Goal: Navigation & Orientation: Find specific page/section

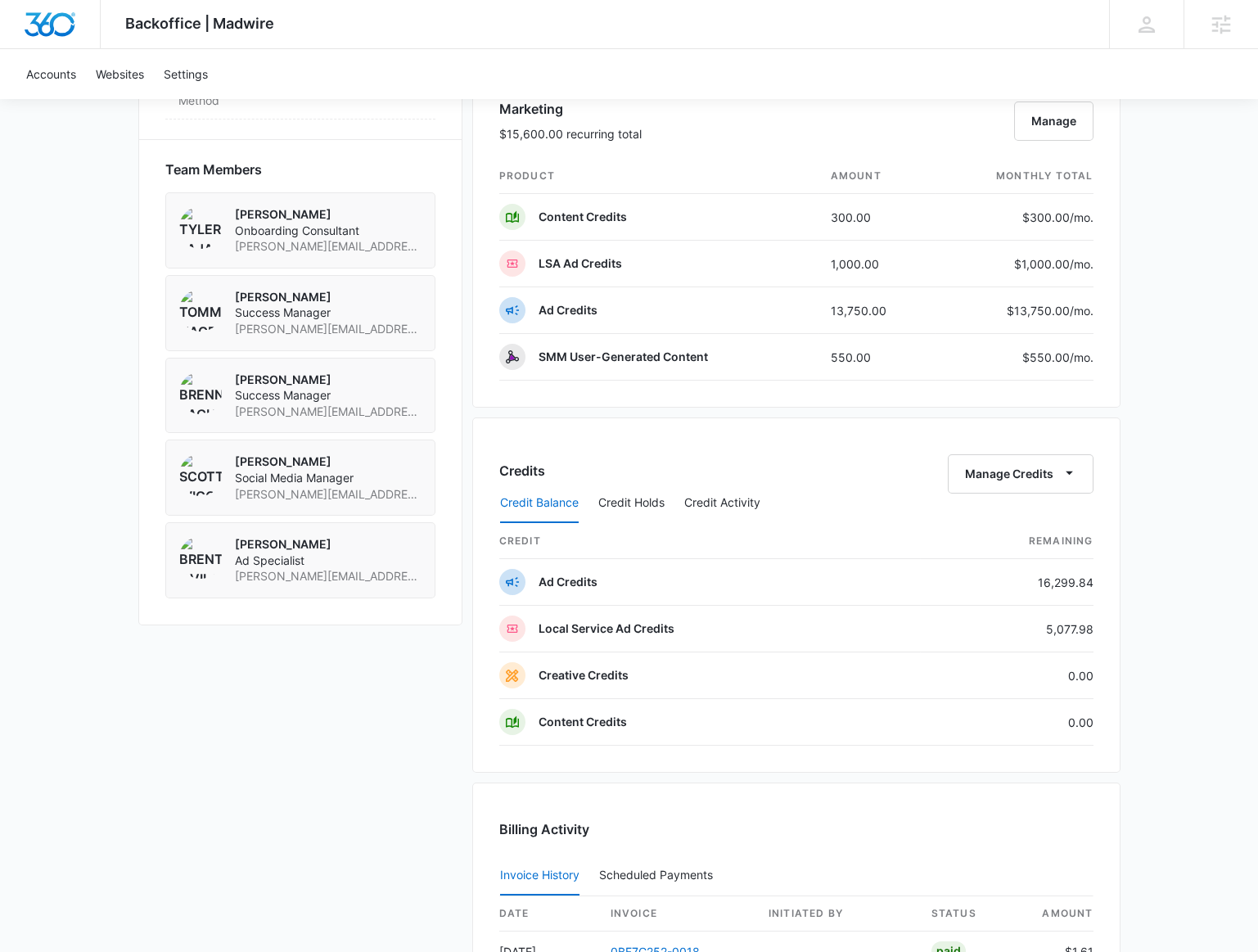
scroll to position [1264, 0]
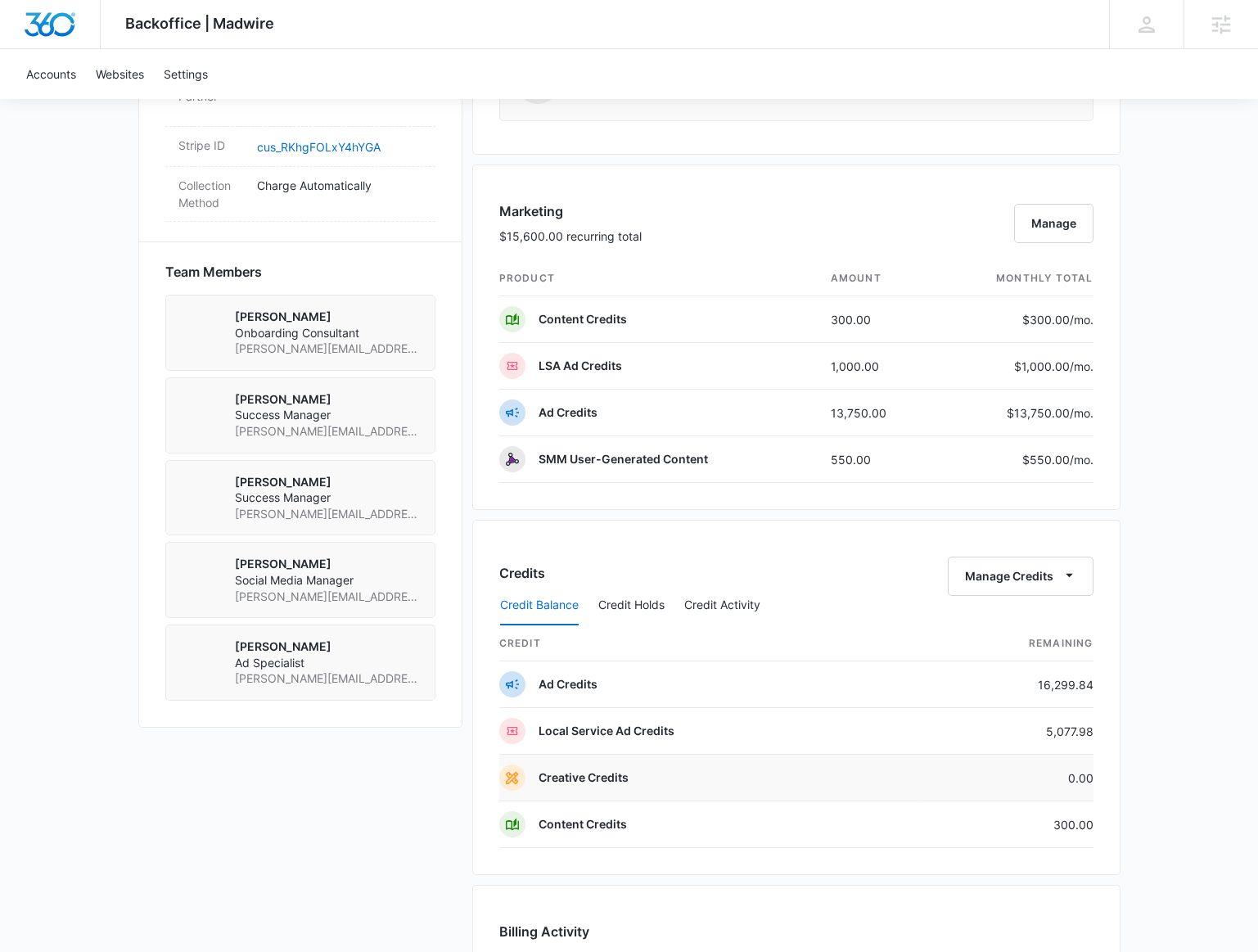
scroll to position [1190, 0]
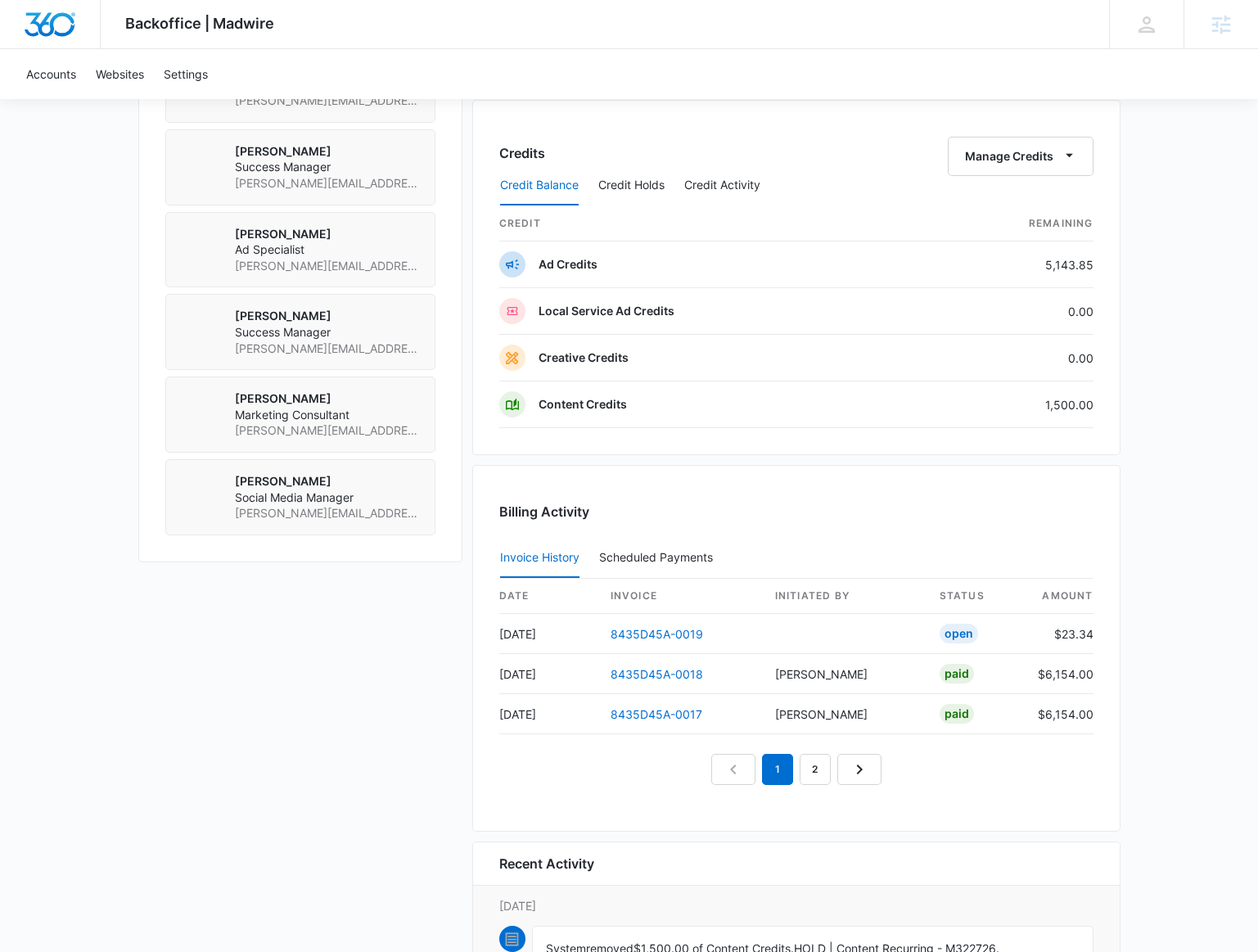
scroll to position [1190, 0]
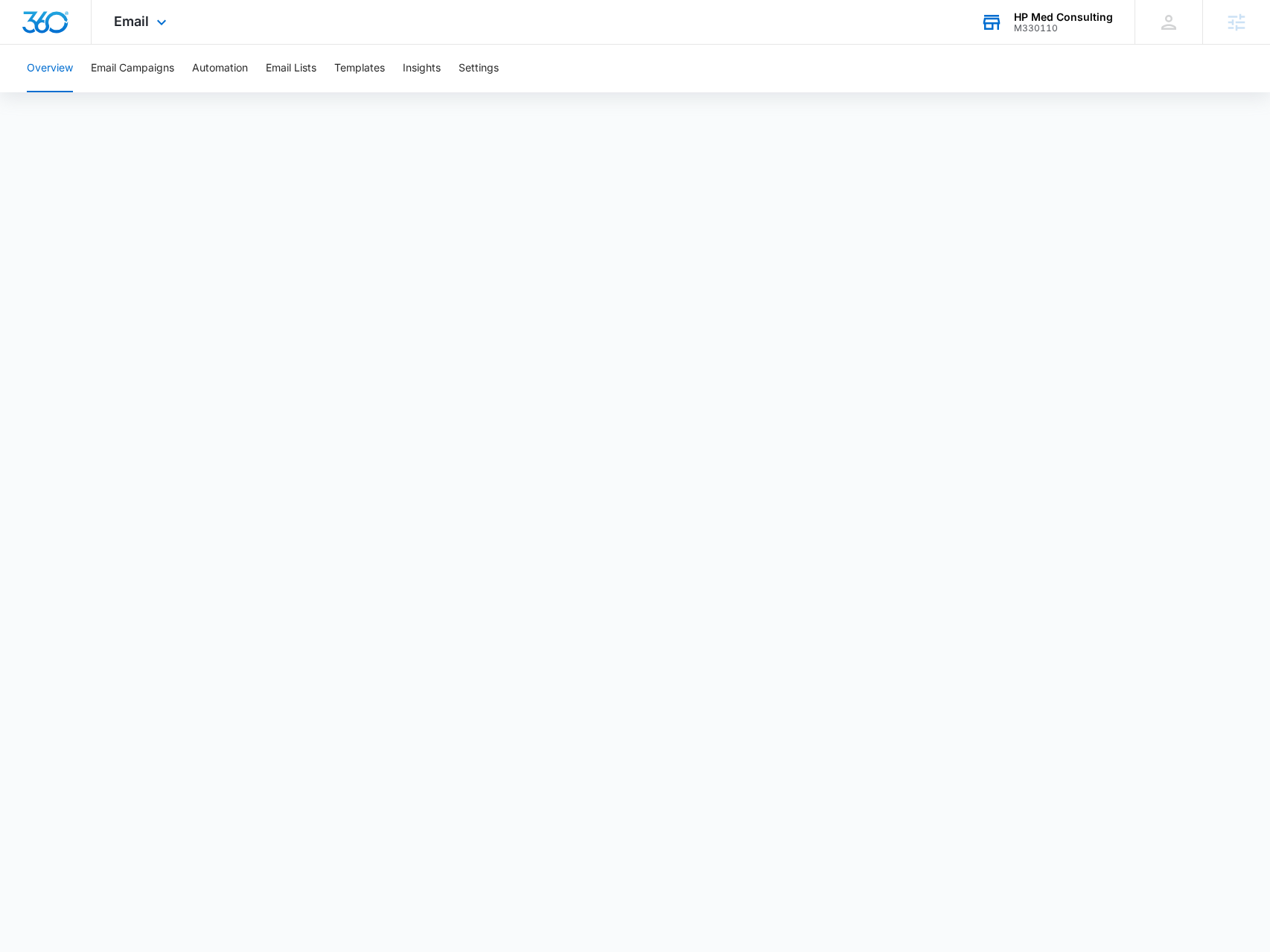
click at [1043, 16] on div "HP Med Consulting" at bounding box center [1063, 17] width 99 height 12
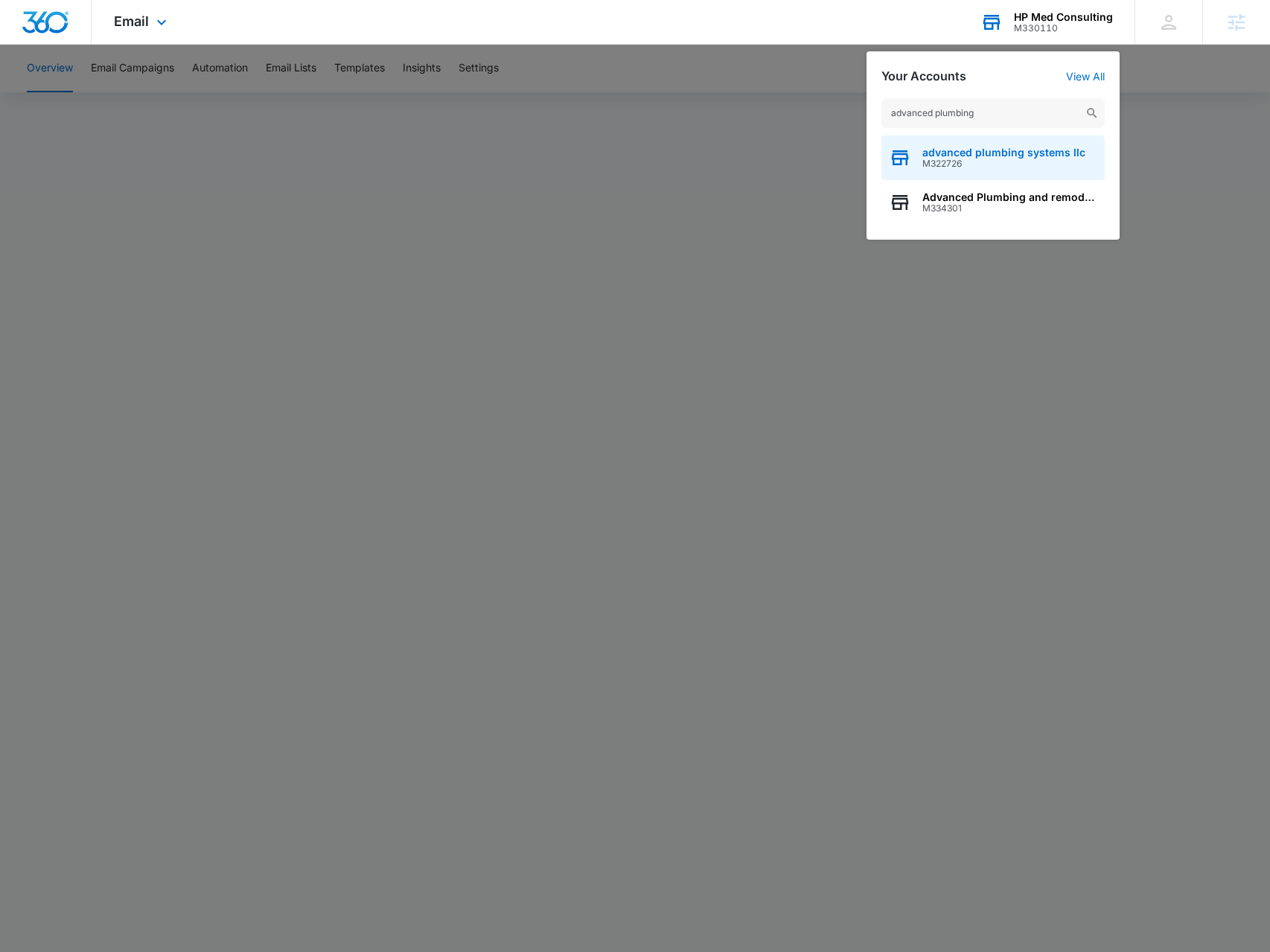
type input "advanced plumbing"
click at [995, 156] on span "advanced plumbing systems llc" at bounding box center [1004, 153] width 163 height 12
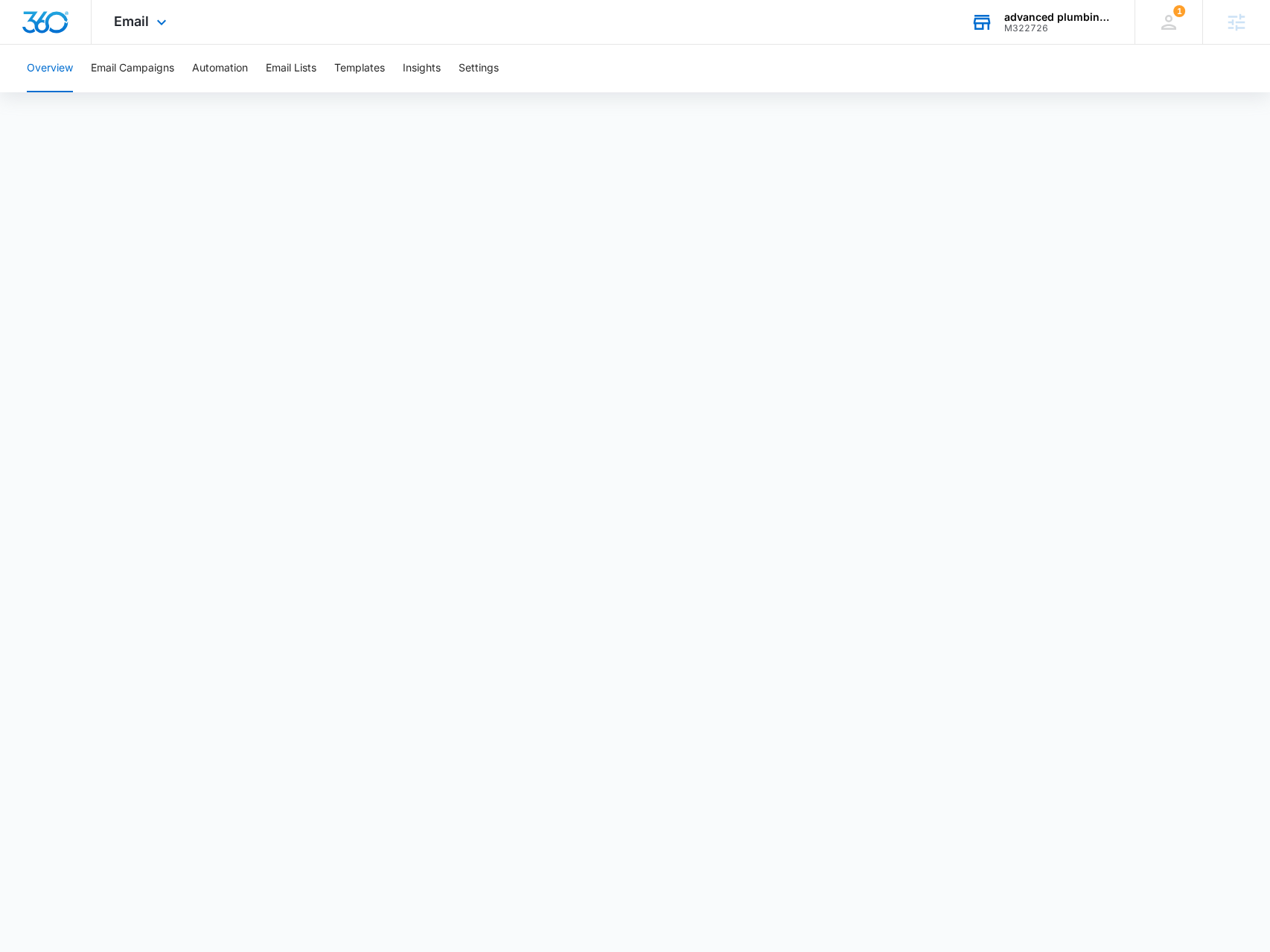
drag, startPoint x: 1044, startPoint y: 38, endPoint x: 1051, endPoint y: 27, distance: 13.0
click at [1044, 35] on div "advanced plumbing systems llc M322726 Your Accounts View All" at bounding box center [1041, 22] width 186 height 44
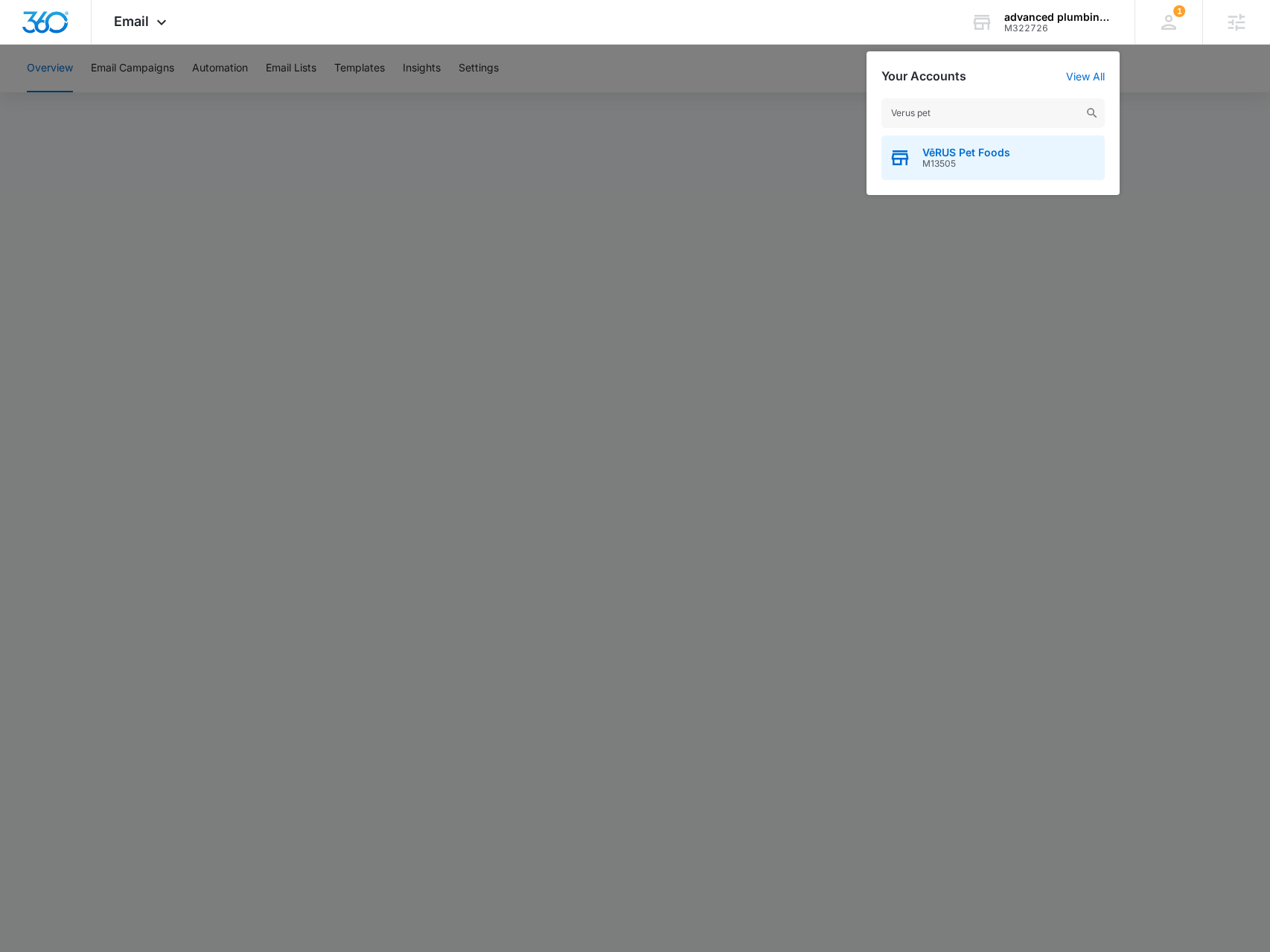
type input "Verus pet"
click at [996, 148] on span "VēRUS Pet Foods" at bounding box center [966, 153] width 88 height 12
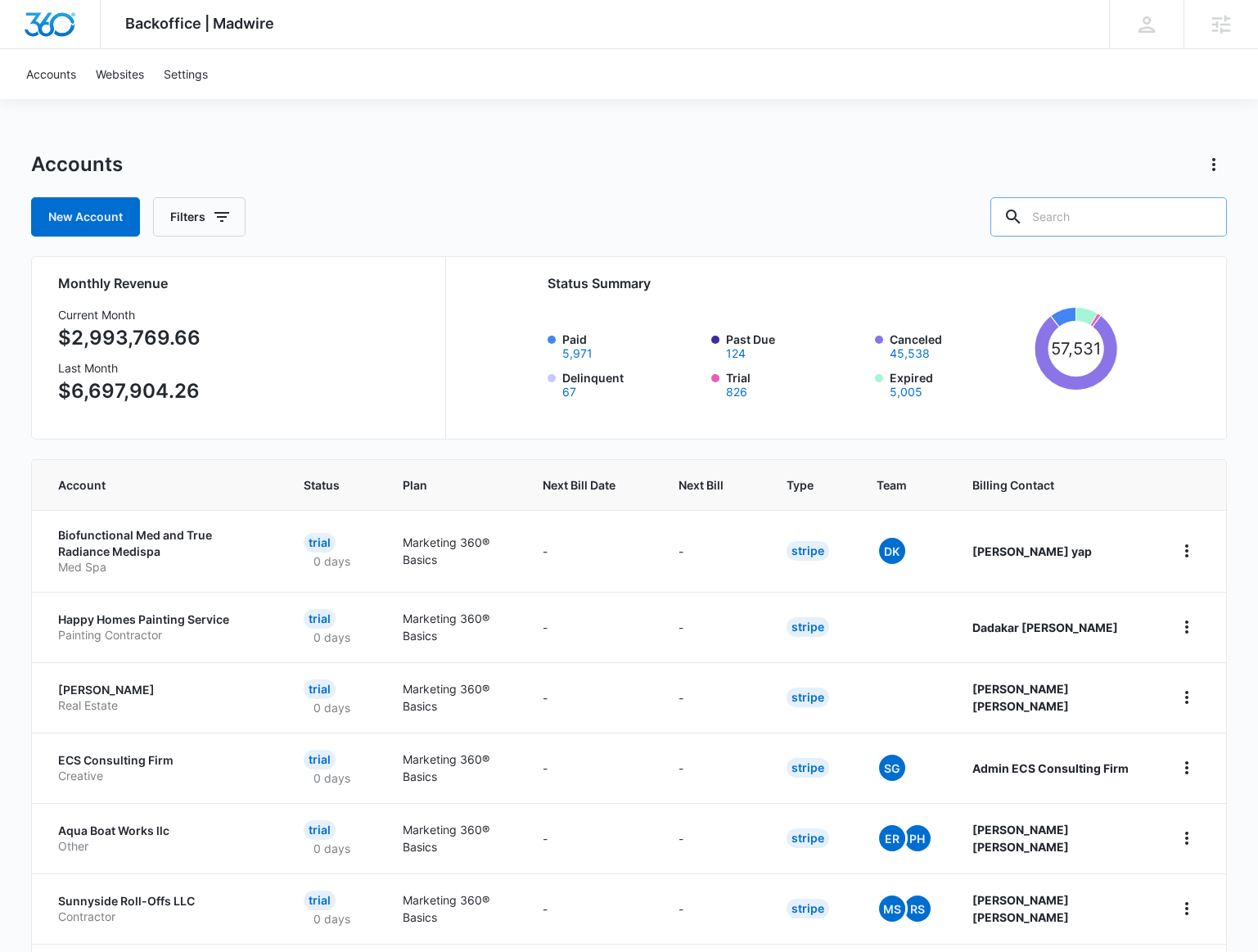
click at [1088, 217] on input "text" at bounding box center [1108, 217] width 236 height 40
type input "m25091"
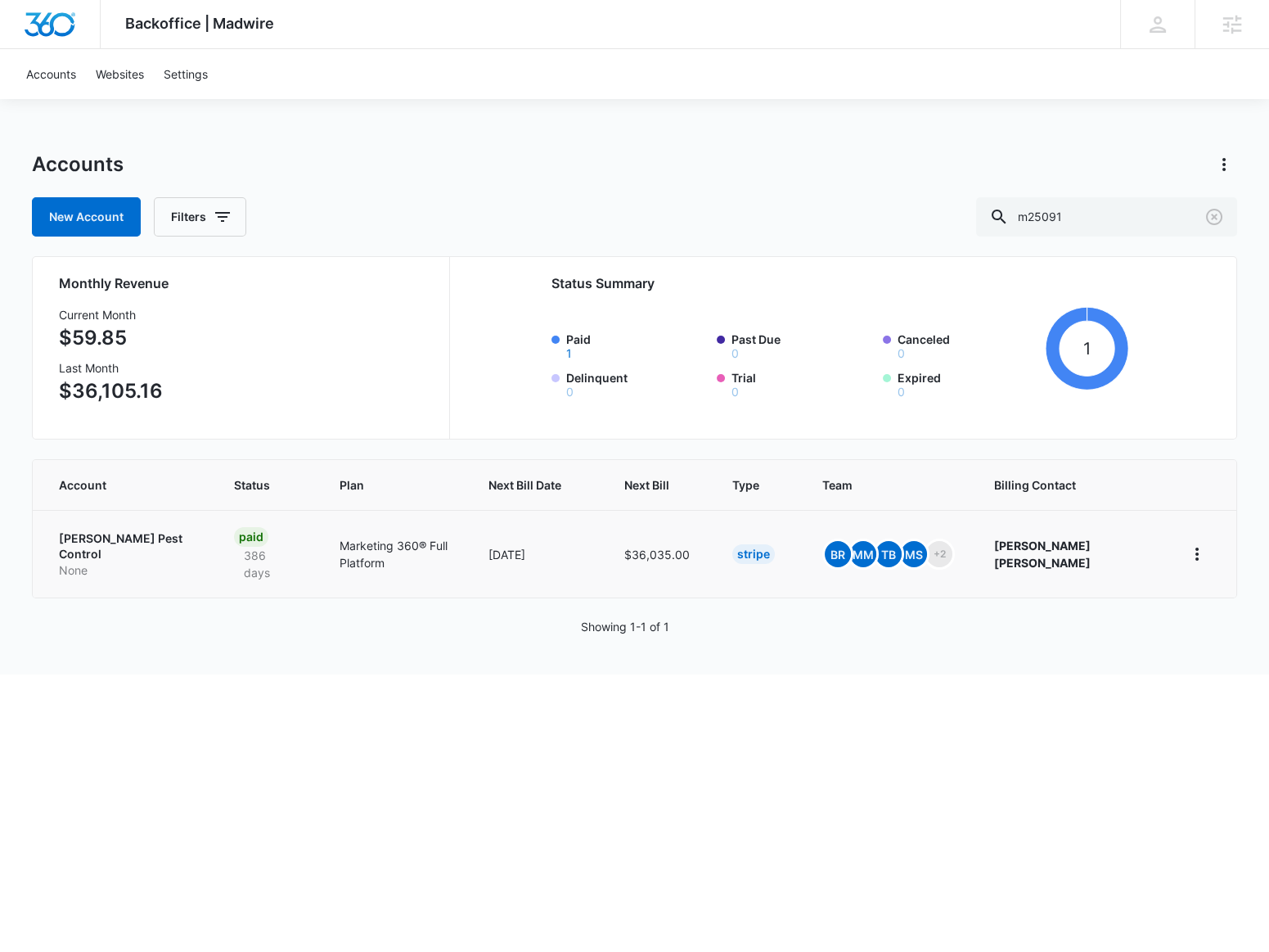
click at [146, 562] on p "None" at bounding box center [126, 570] width 136 height 16
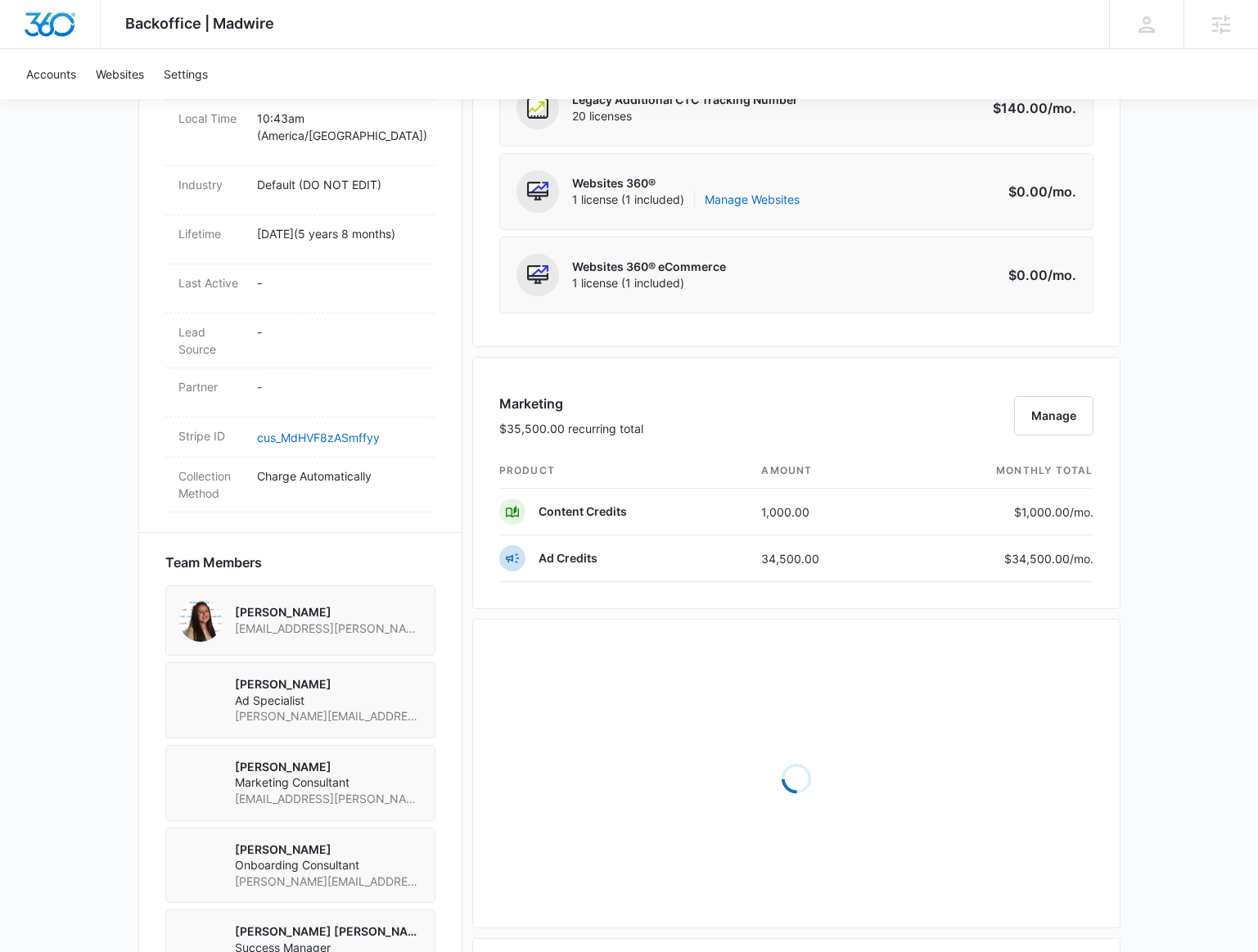
scroll to position [892, 0]
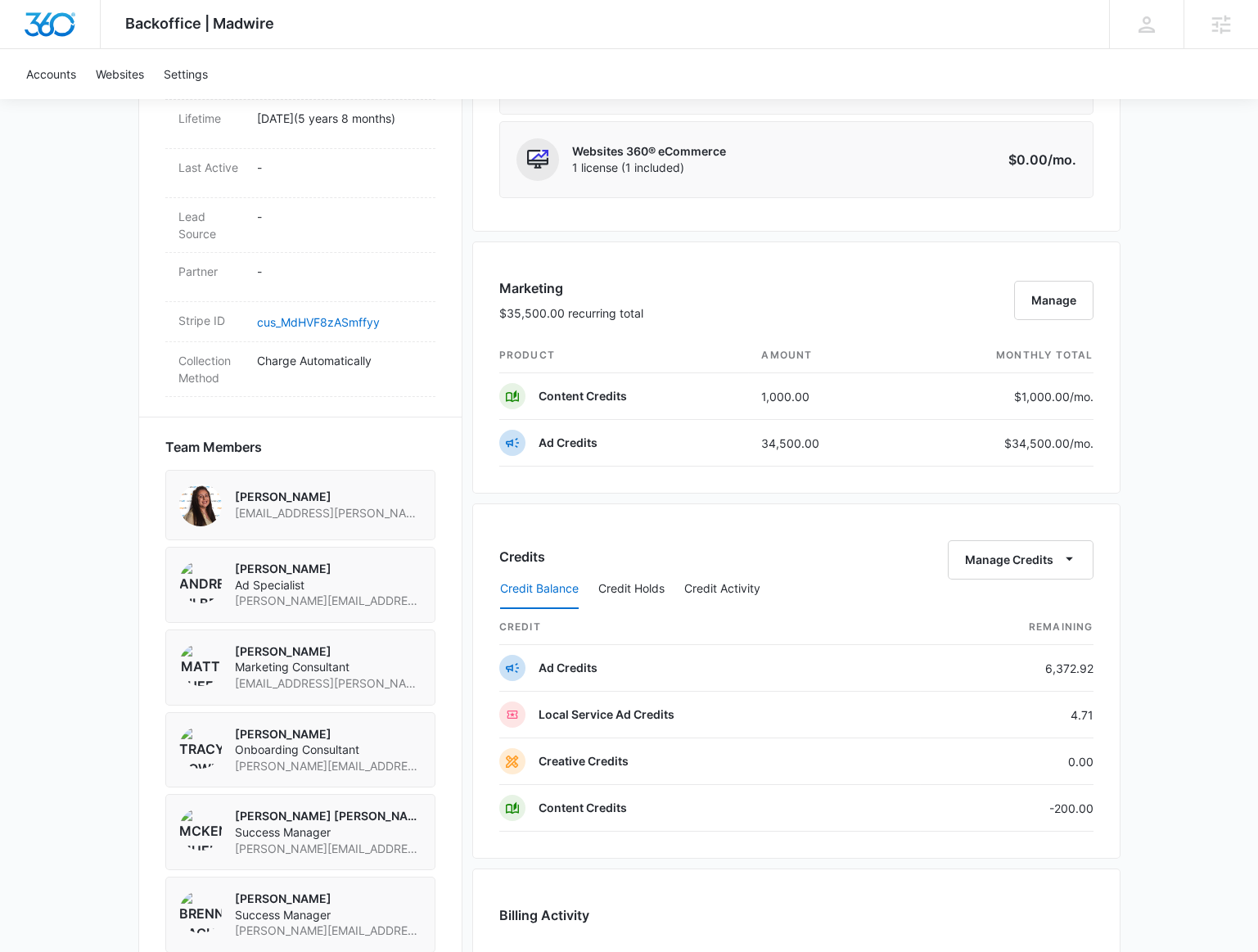
click at [1059, 568] on div "Credit Balance Credit Holds Credit Activity" at bounding box center [796, 588] width 594 height 41
click at [1075, 557] on icon "button" at bounding box center [1068, 558] width 17 height 17
click at [1033, 599] on div "Transfer Credits" at bounding box center [1012, 605] width 86 height 12
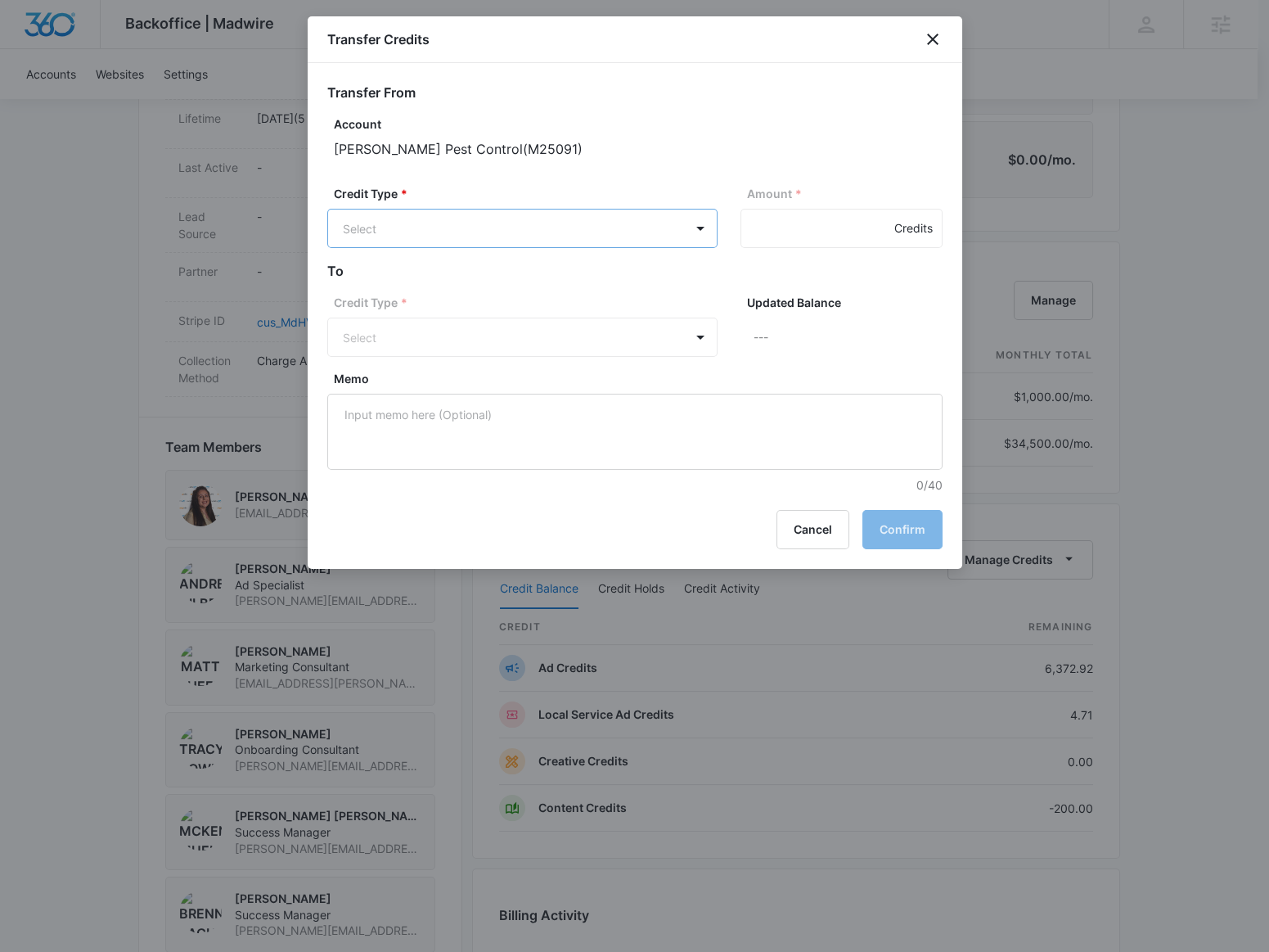
click at [627, 227] on body "Backoffice | Madwire Apps Settings BR Brennan Rachman brennan.rachman@madwire.c…" at bounding box center [634, 348] width 1269 height 2481
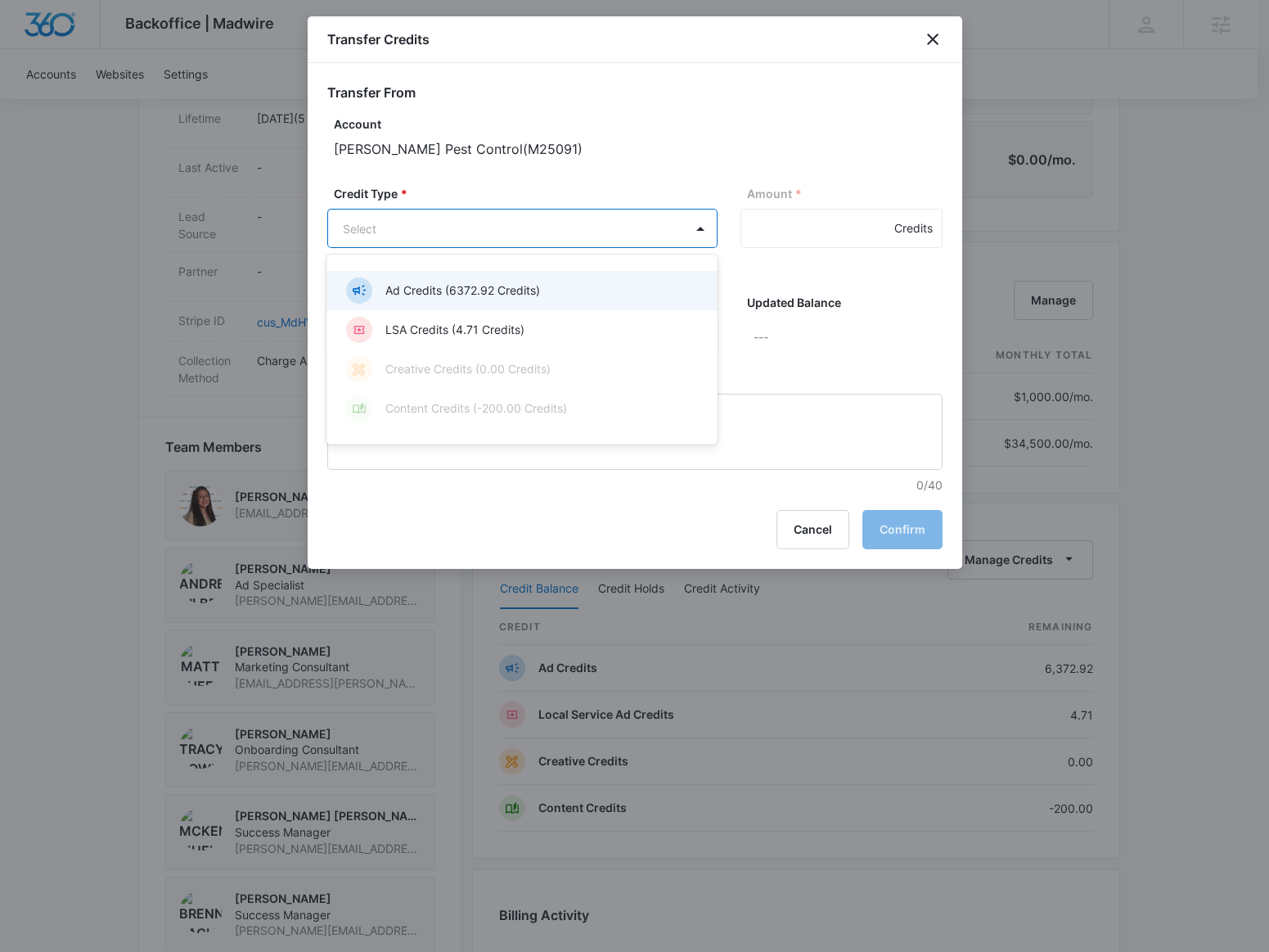
click at [561, 300] on div "Ad Credits (6372.92 Credits)" at bounding box center [520, 290] width 347 height 26
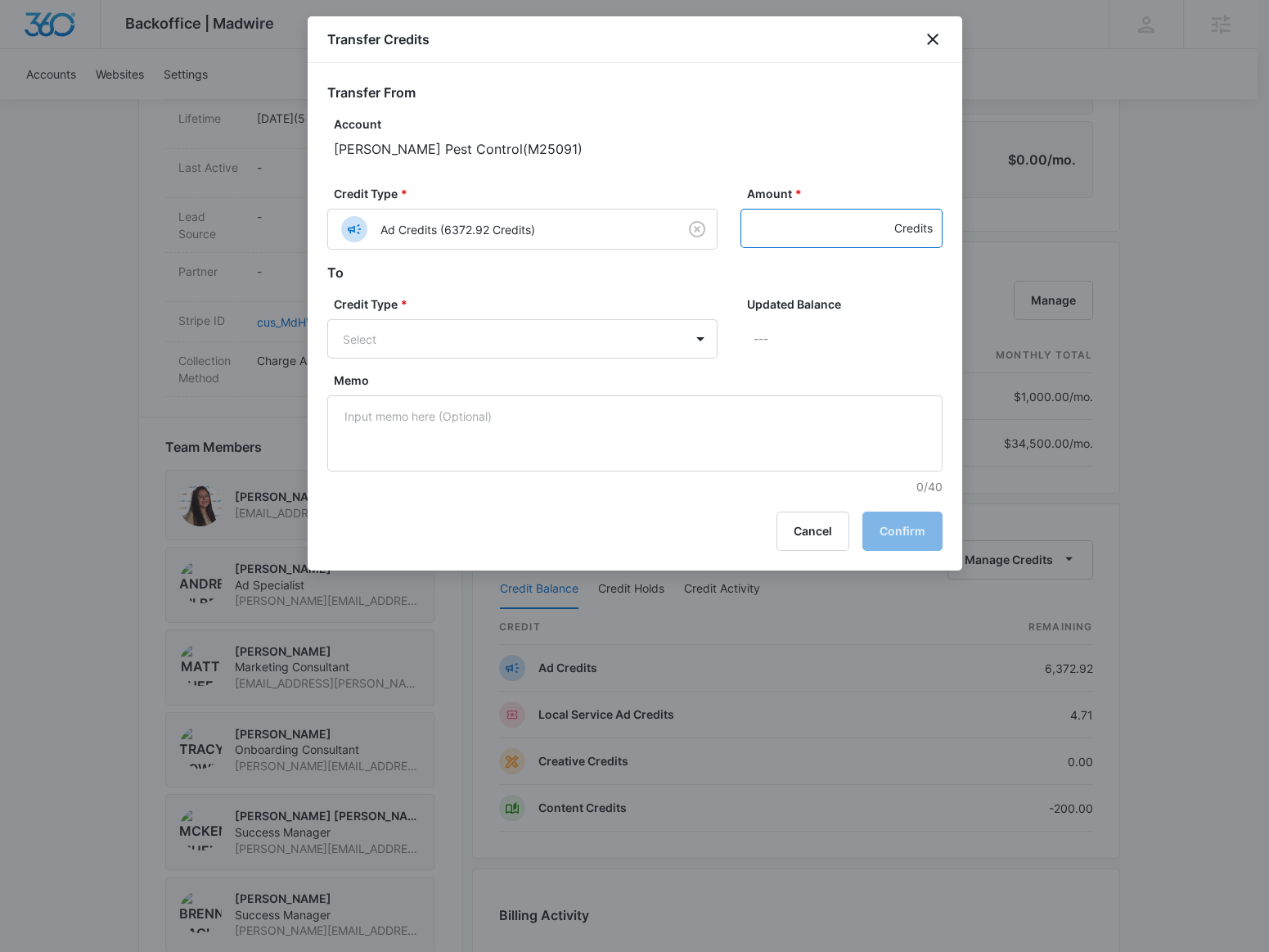
click at [778, 233] on input "Amount *" at bounding box center [842, 228] width 202 height 40
type input "200"
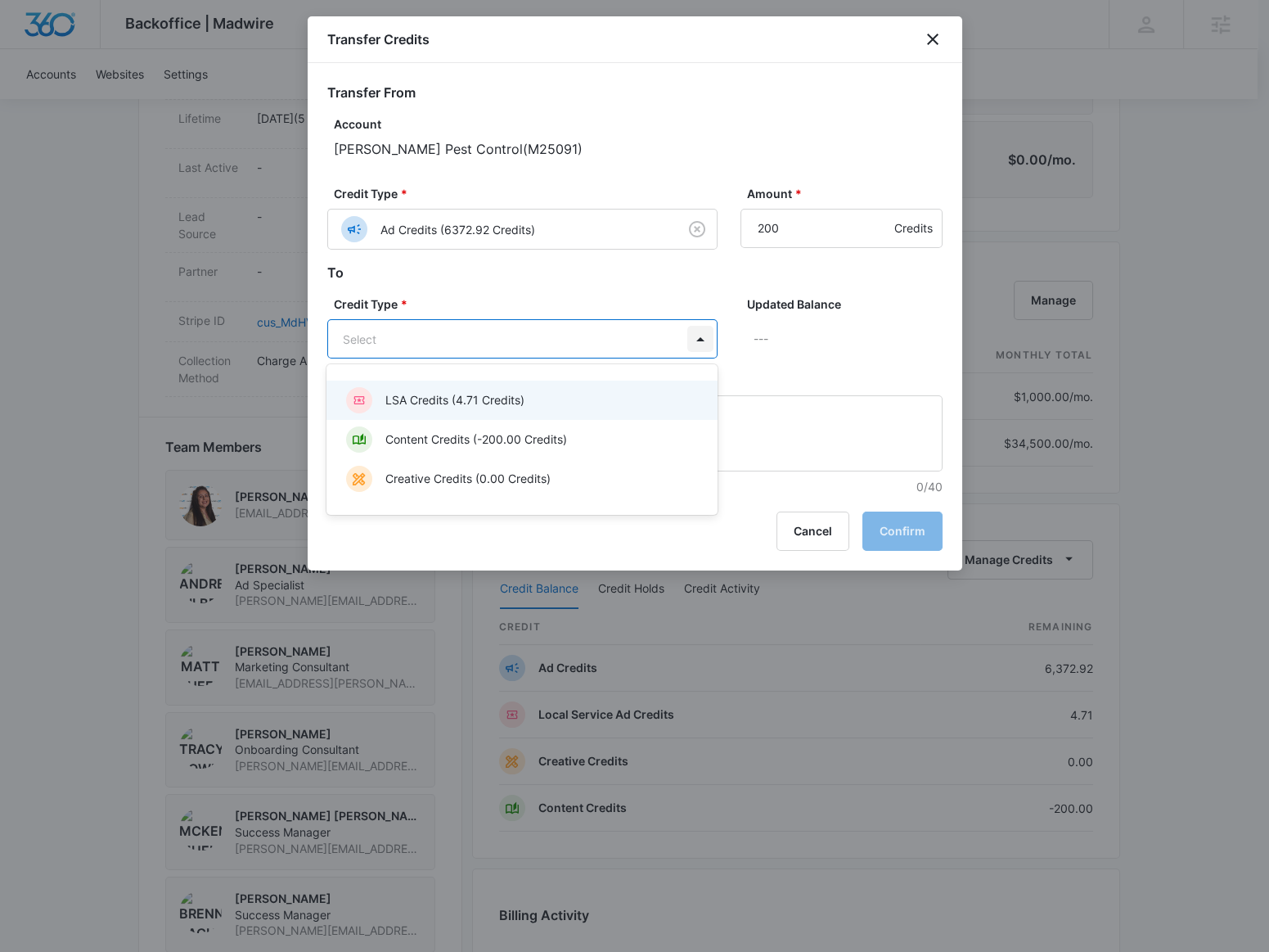
click at [707, 334] on body "Backoffice | Madwire Apps Settings BR Brennan Rachman brennan.rachman@madwire.c…" at bounding box center [634, 348] width 1269 height 2481
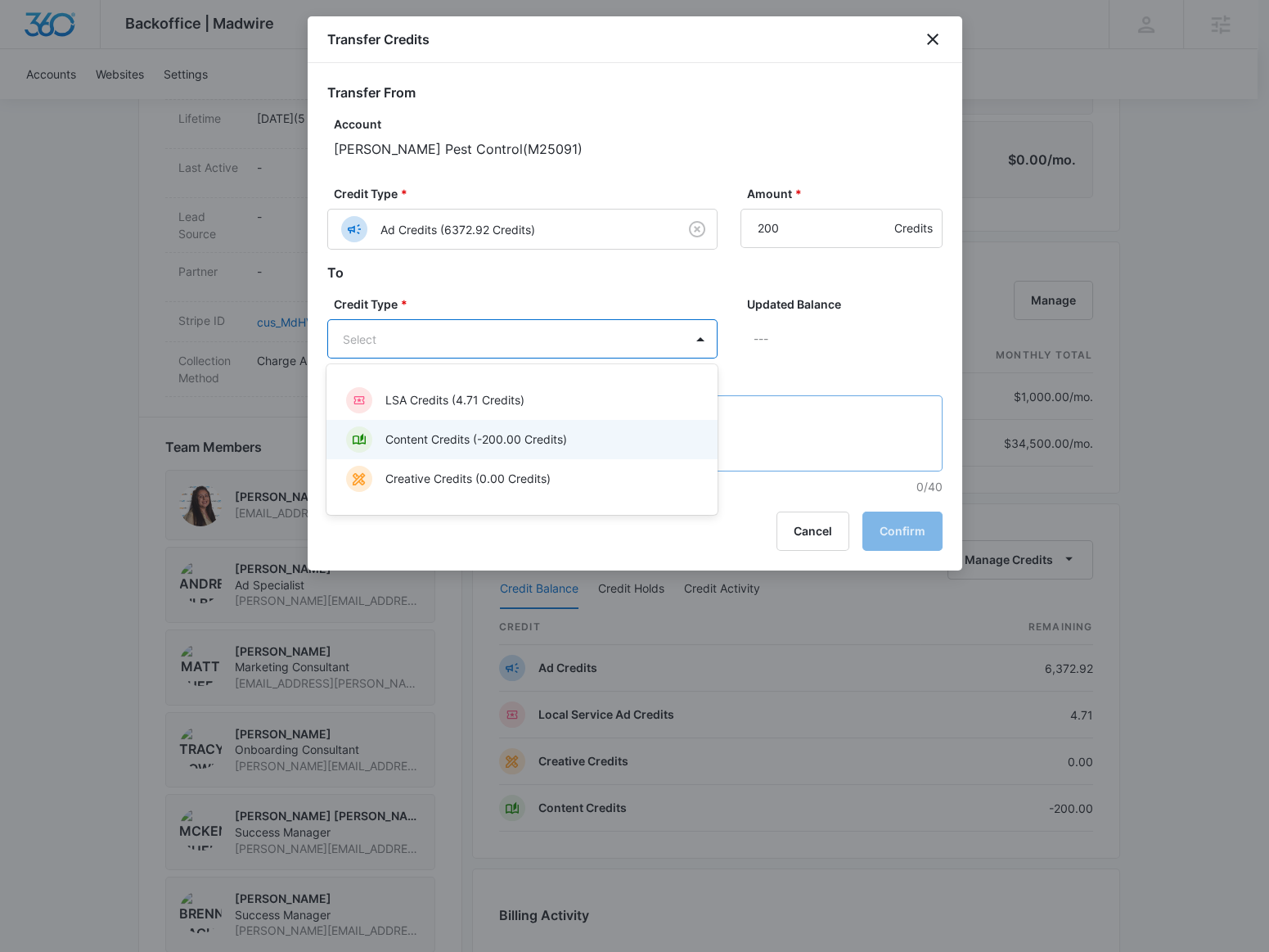
click at [558, 446] on p "Content Credits (-200.00 Credits)" at bounding box center [476, 439] width 181 height 17
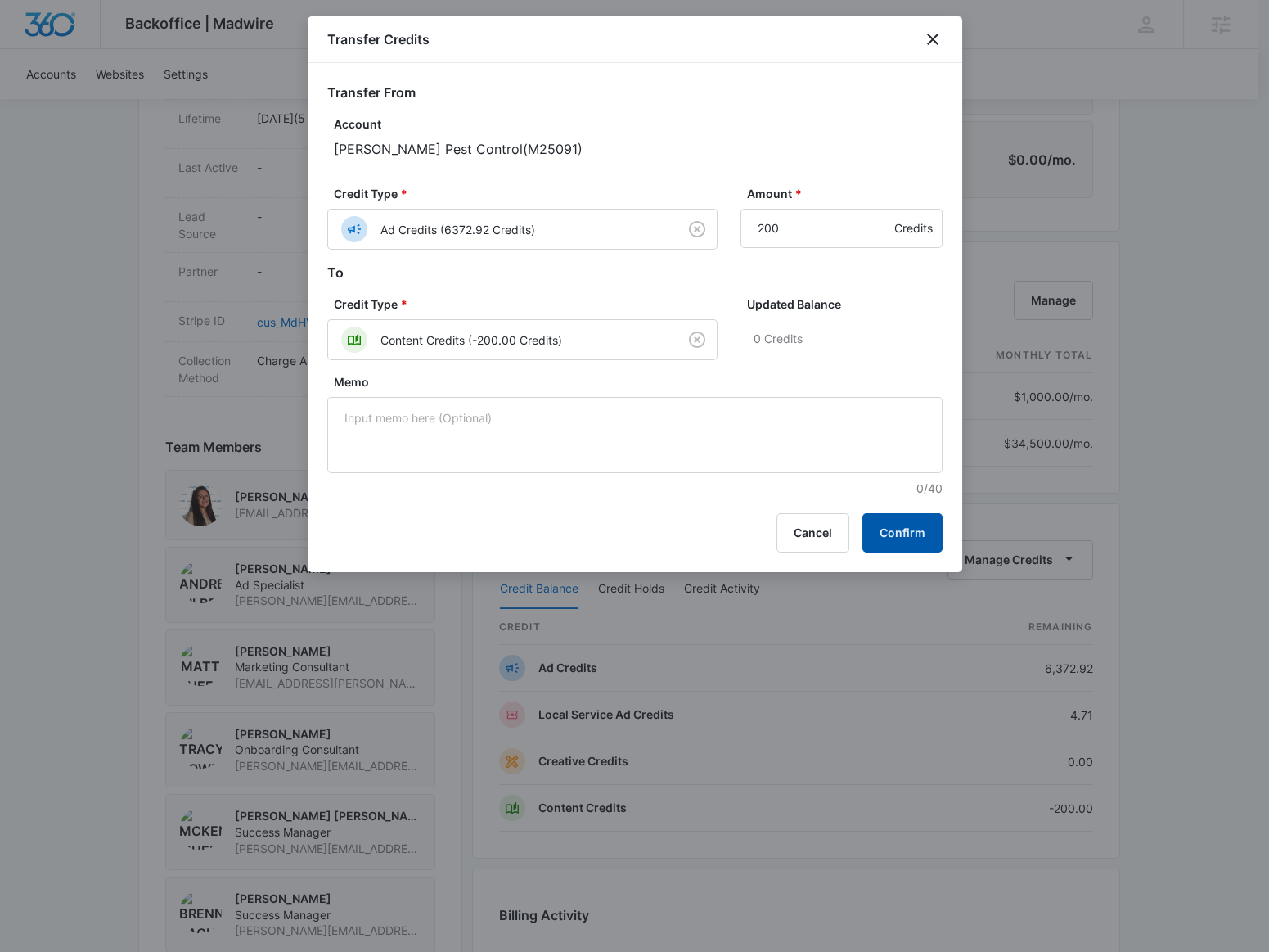
click at [915, 534] on button "Confirm" at bounding box center [903, 533] width 80 height 40
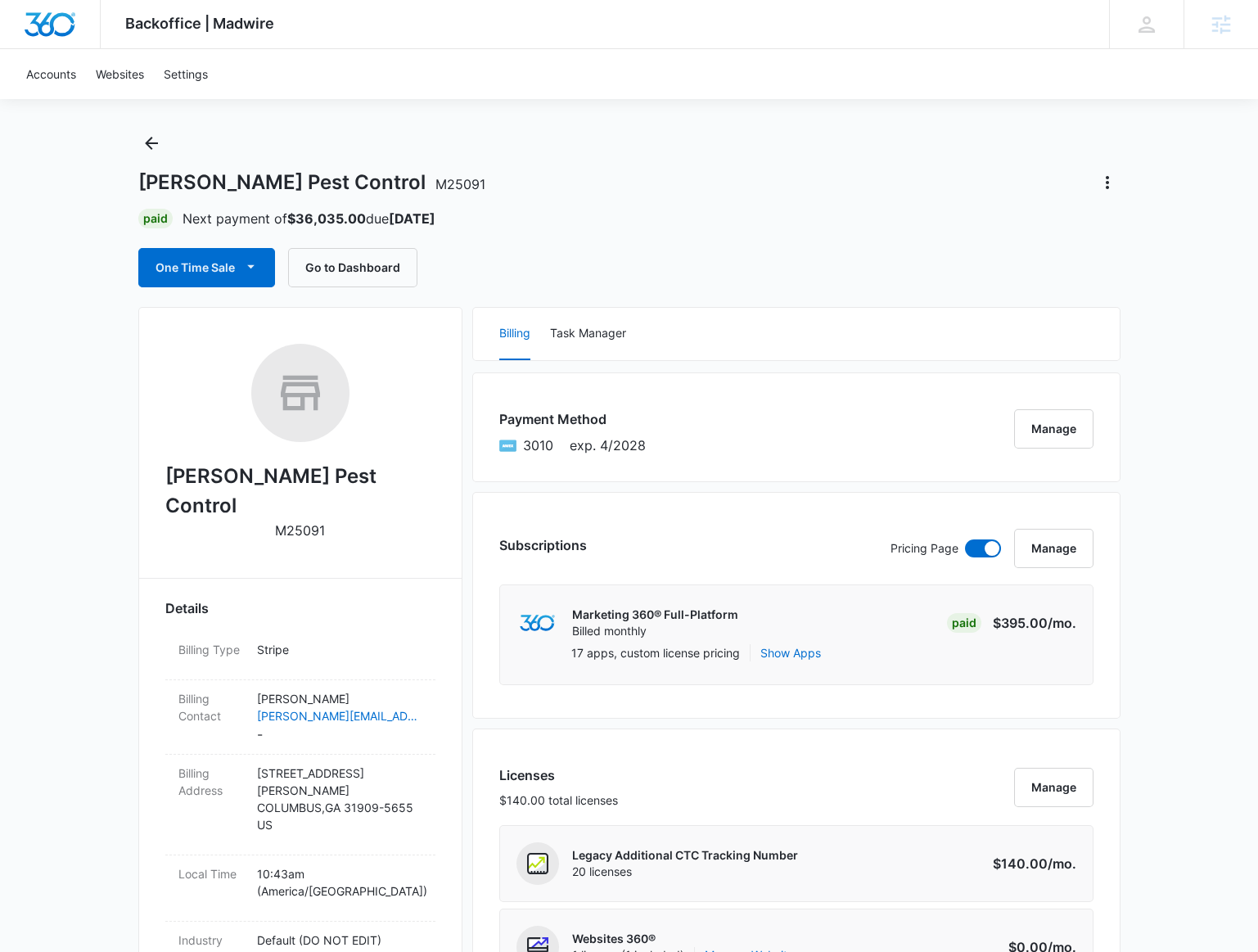
scroll to position [0, 0]
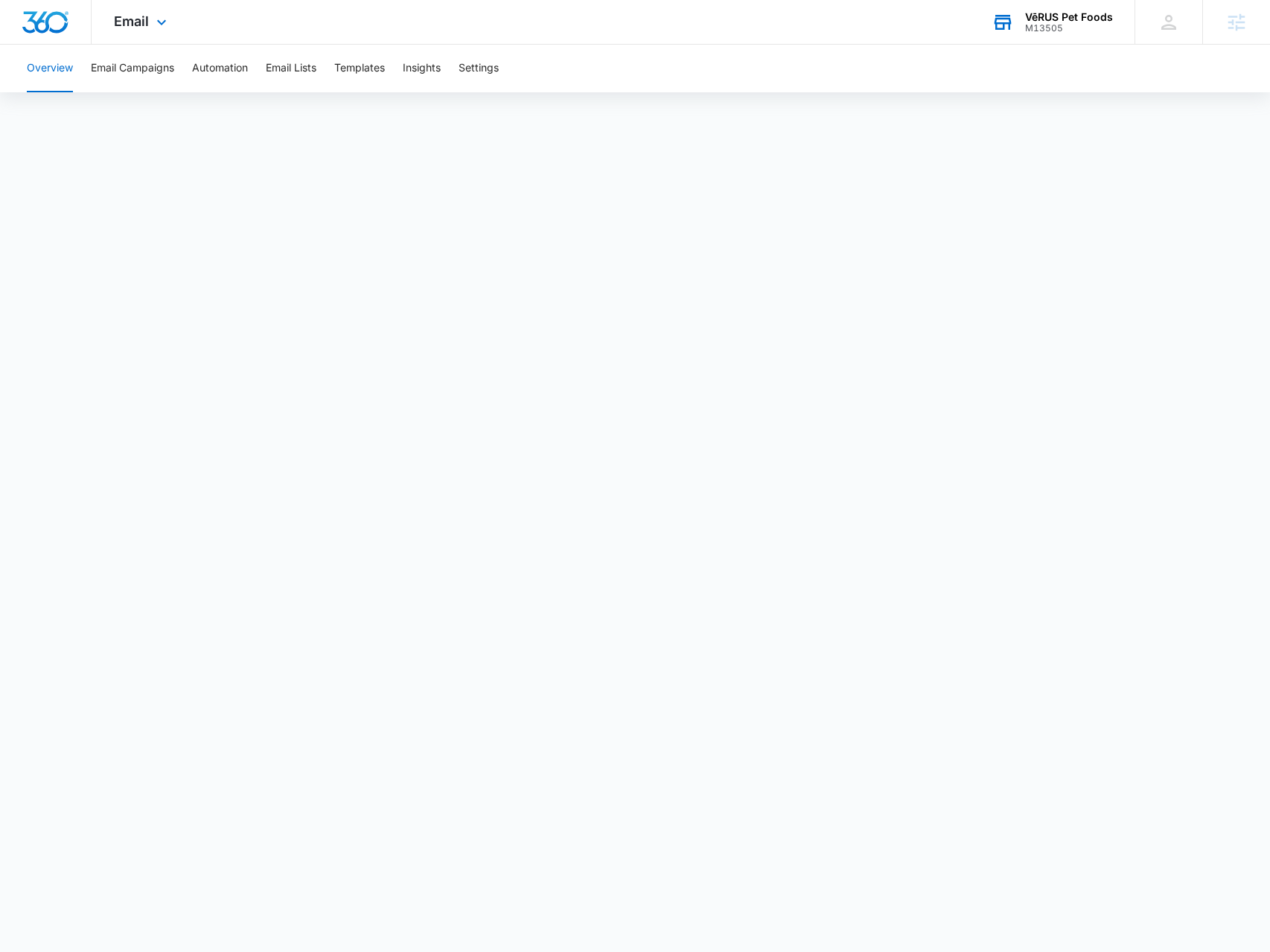
click at [1051, 28] on div "M13505" at bounding box center [1069, 28] width 88 height 11
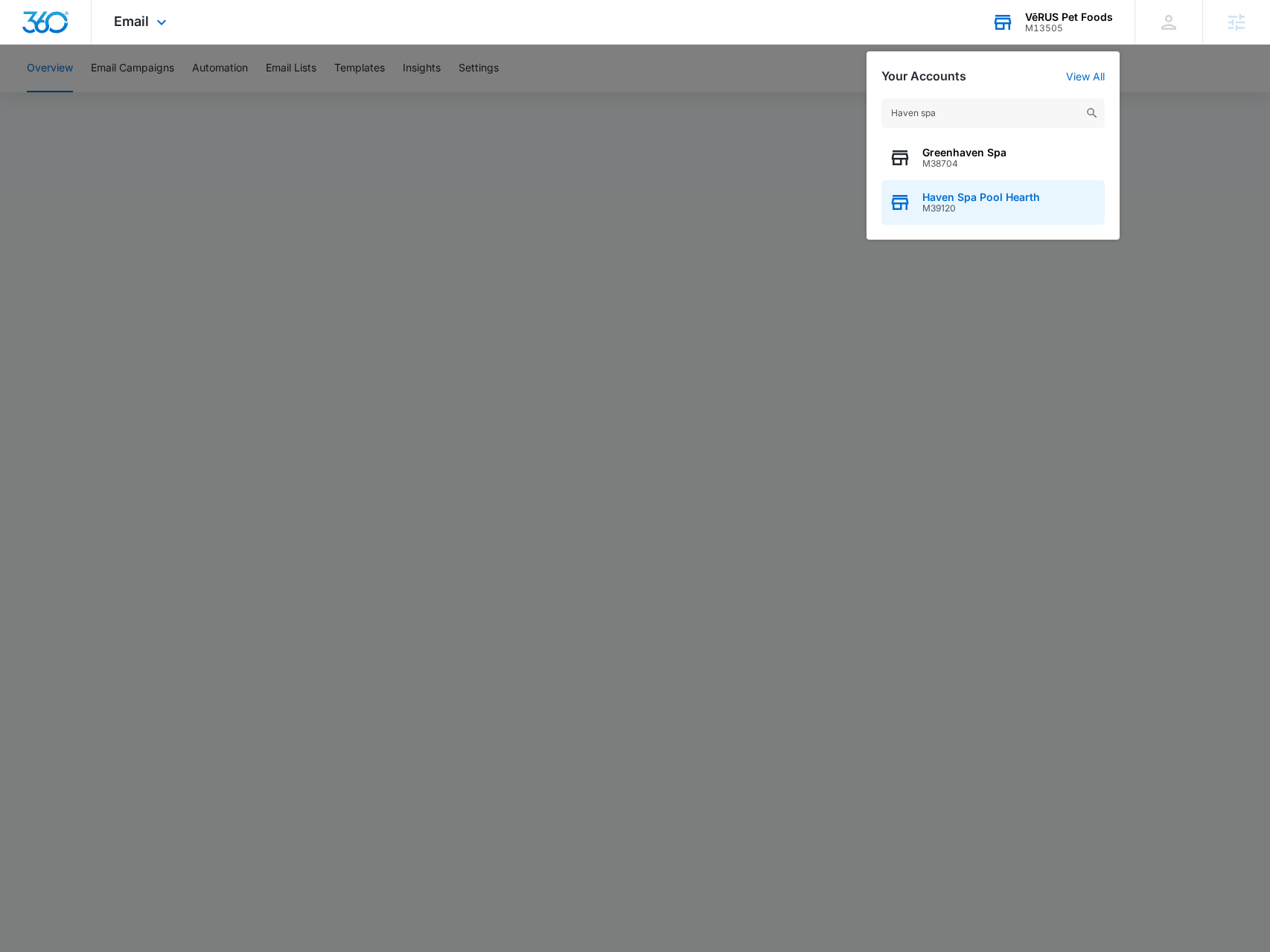
type input "Haven spa"
click at [983, 208] on span "M39120" at bounding box center [981, 208] width 117 height 11
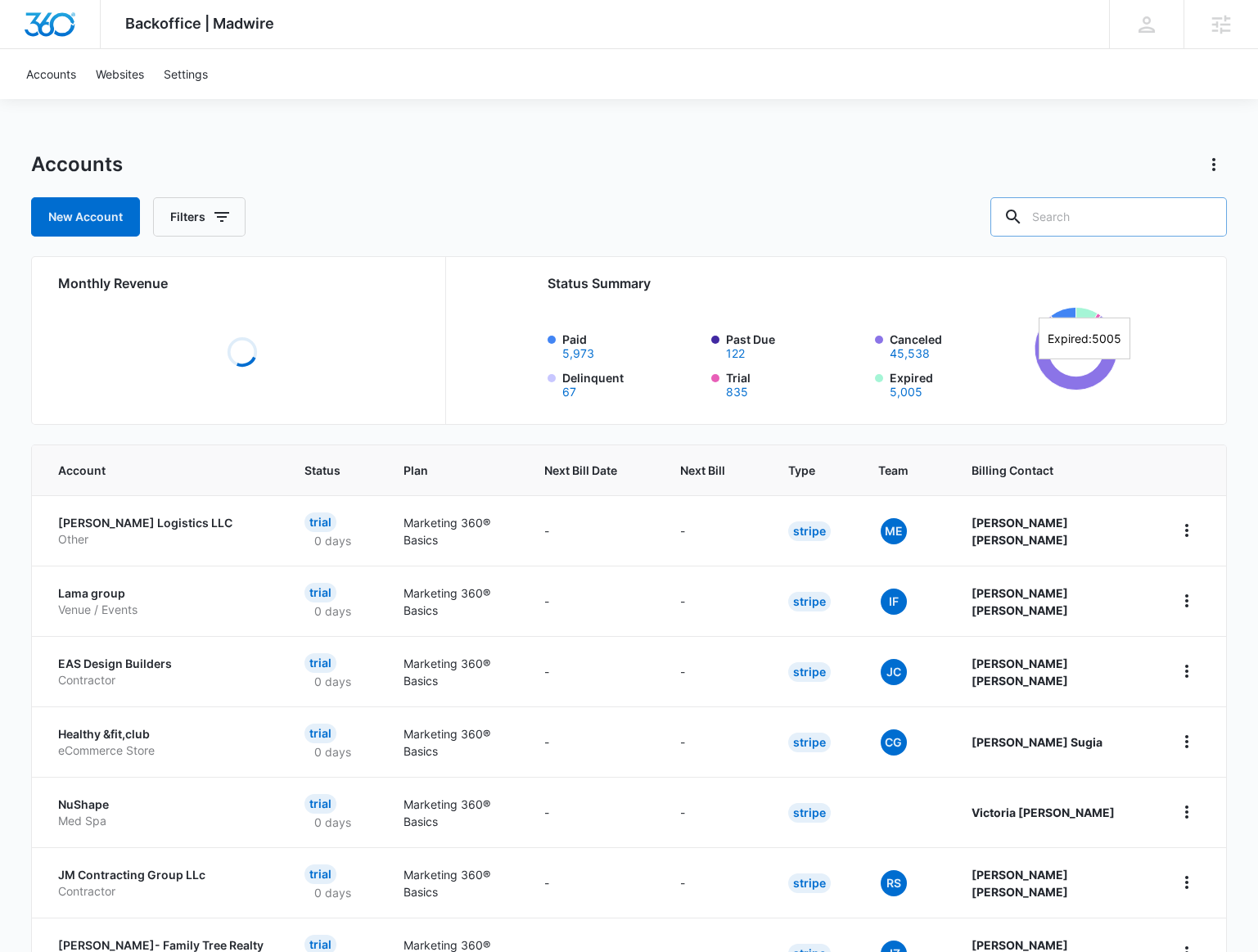
click at [1133, 224] on input "text" at bounding box center [1108, 217] width 236 height 40
paste input "M335366"
type input "M335366"
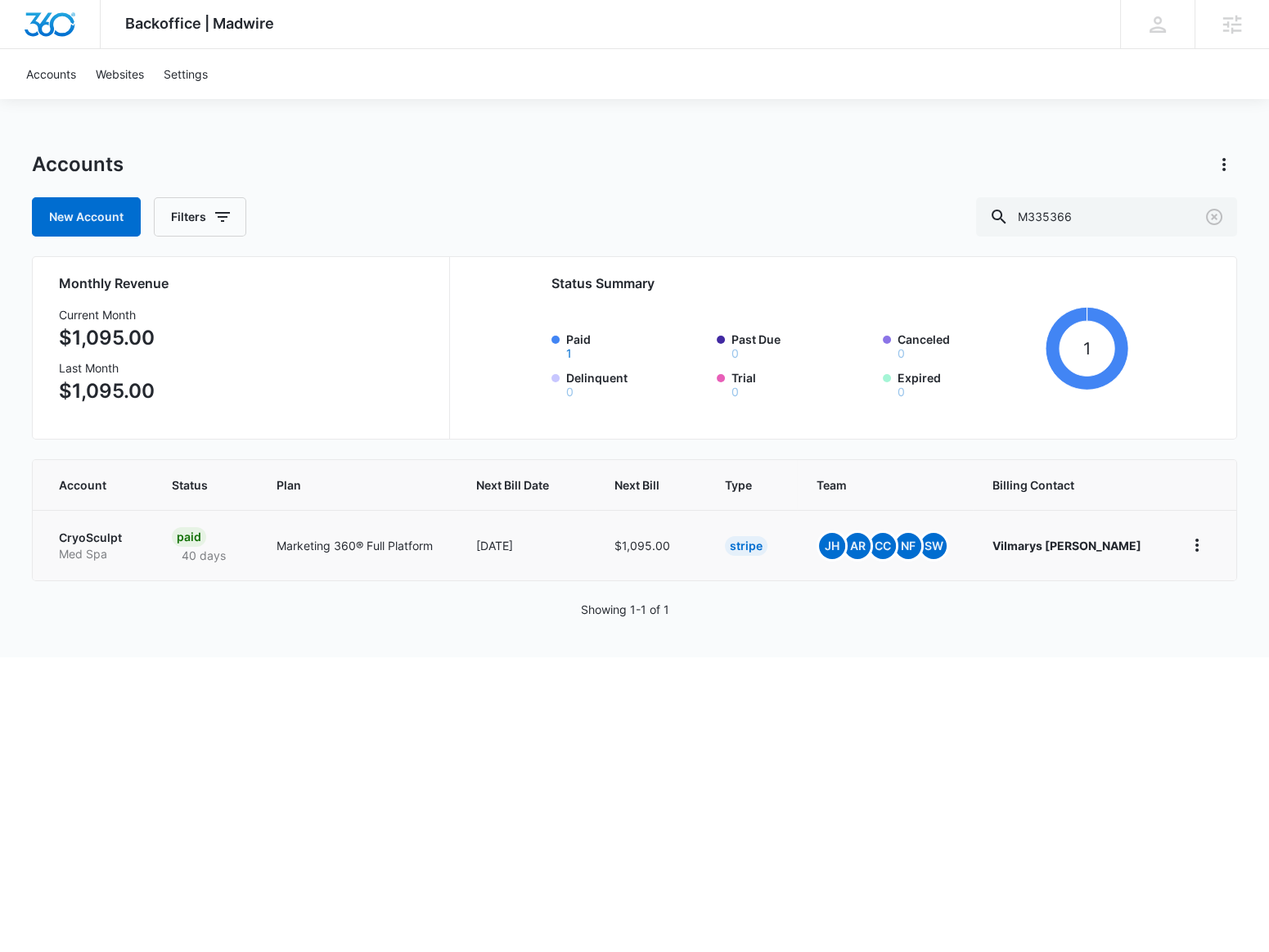
click at [92, 540] on p "CryoSculpt" at bounding box center [96, 538] width 74 height 16
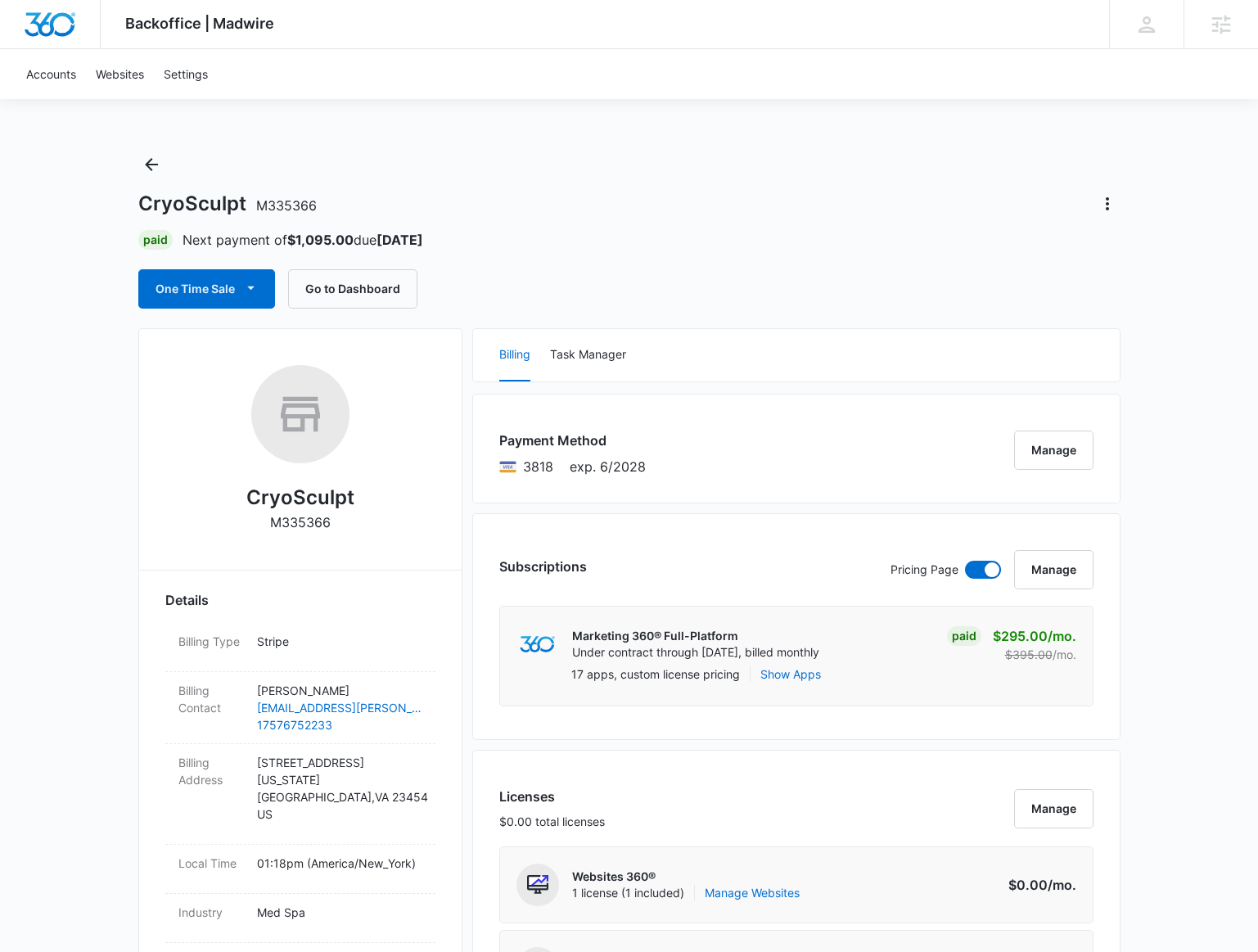
click at [166, 162] on div "CryoSculpt M335366 Paid Next payment of $1,095.00 due Oct 7 One Time Sale Go to…" at bounding box center [629, 230] width 982 height 157
click at [148, 162] on icon "Back" at bounding box center [152, 164] width 14 height 14
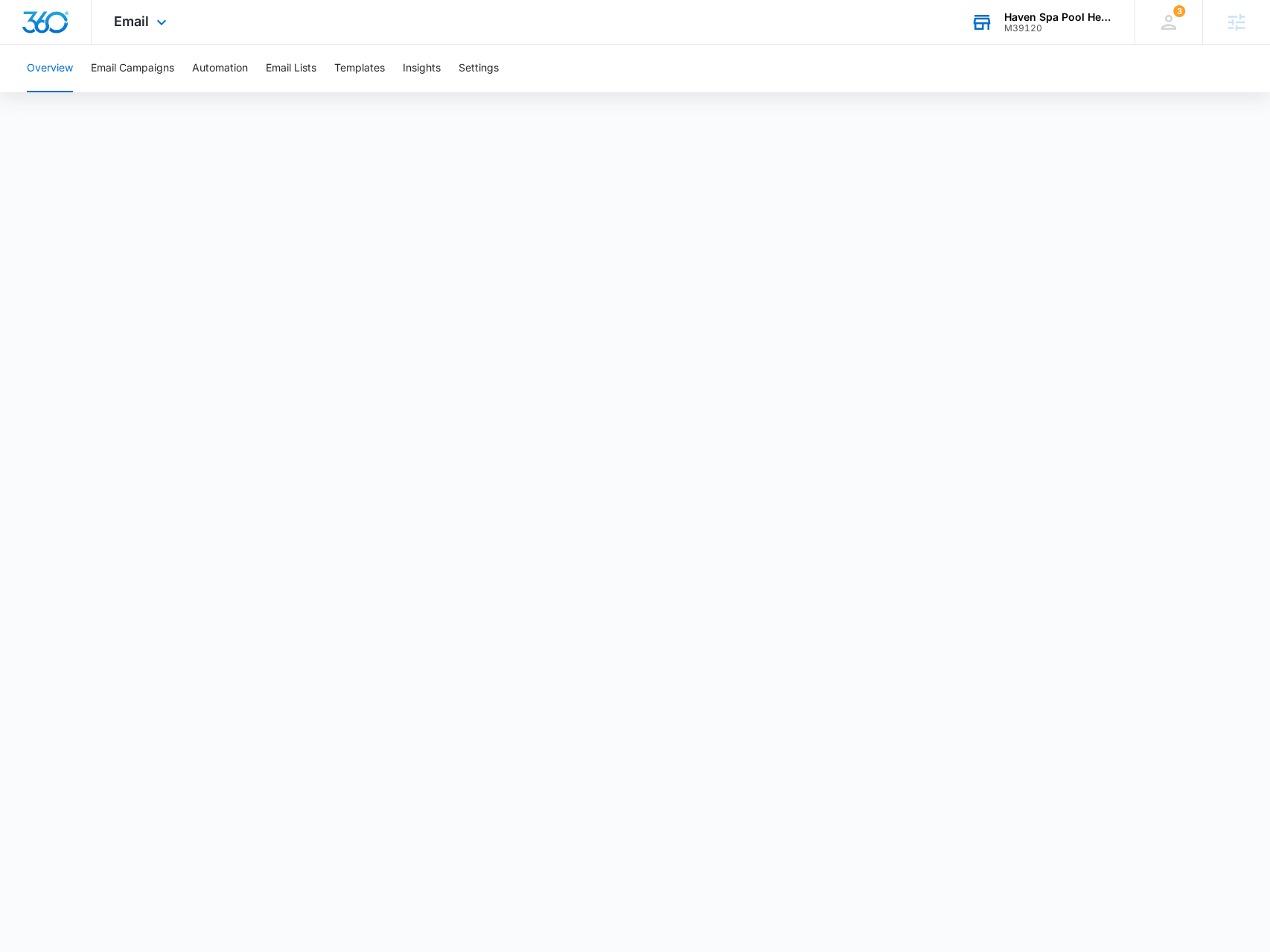
click at [1093, 16] on div "Haven Spa Pool Hearth" at bounding box center [1058, 17] width 108 height 12
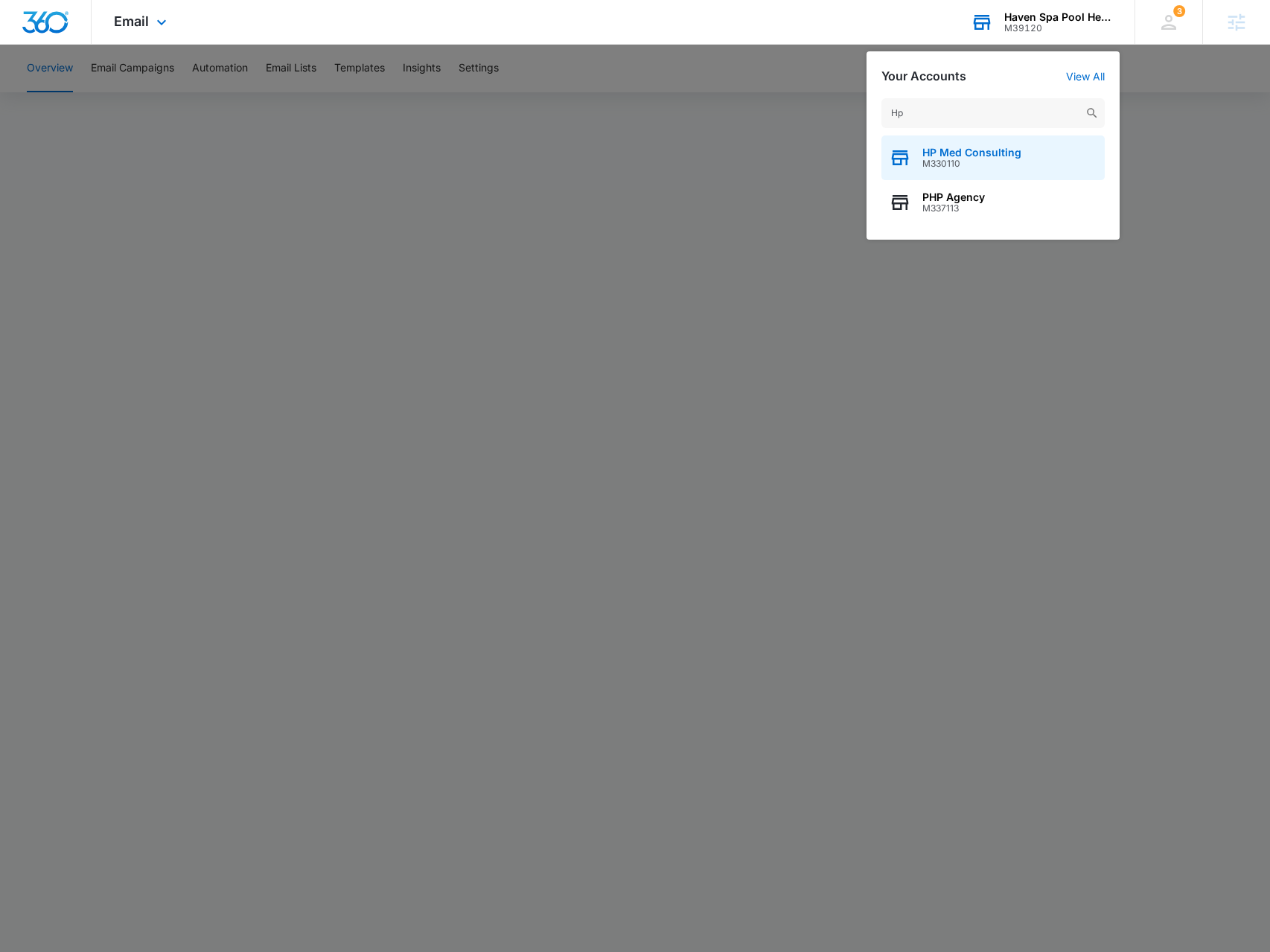
type input "Hp"
click at [949, 156] on span "HP Med Consulting" at bounding box center [972, 153] width 99 height 12
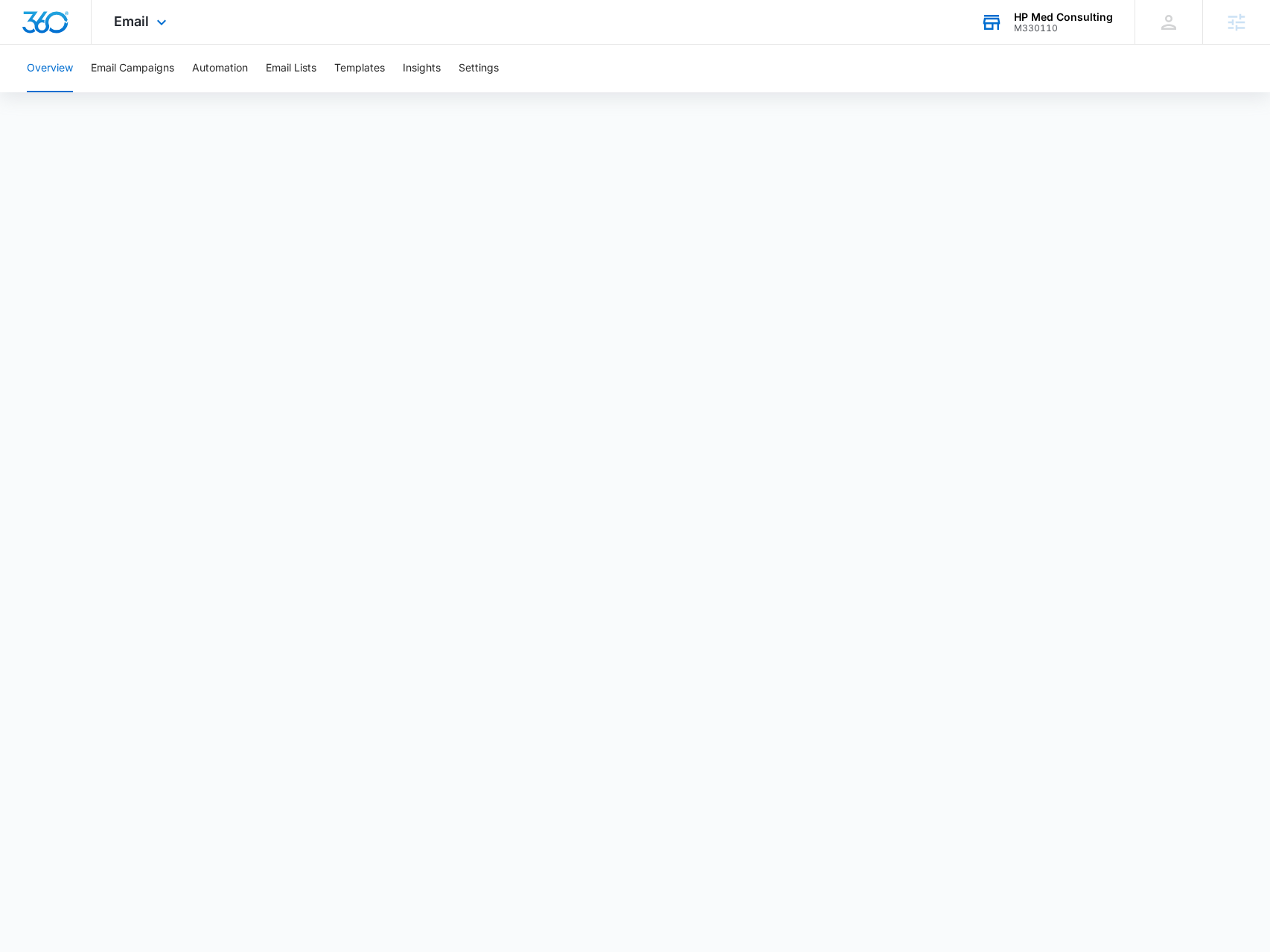
click at [149, 30] on div "Email Apps Reputation Websites Forms CRM Email Social Payments POS Content Ads …" at bounding box center [142, 22] width 101 height 44
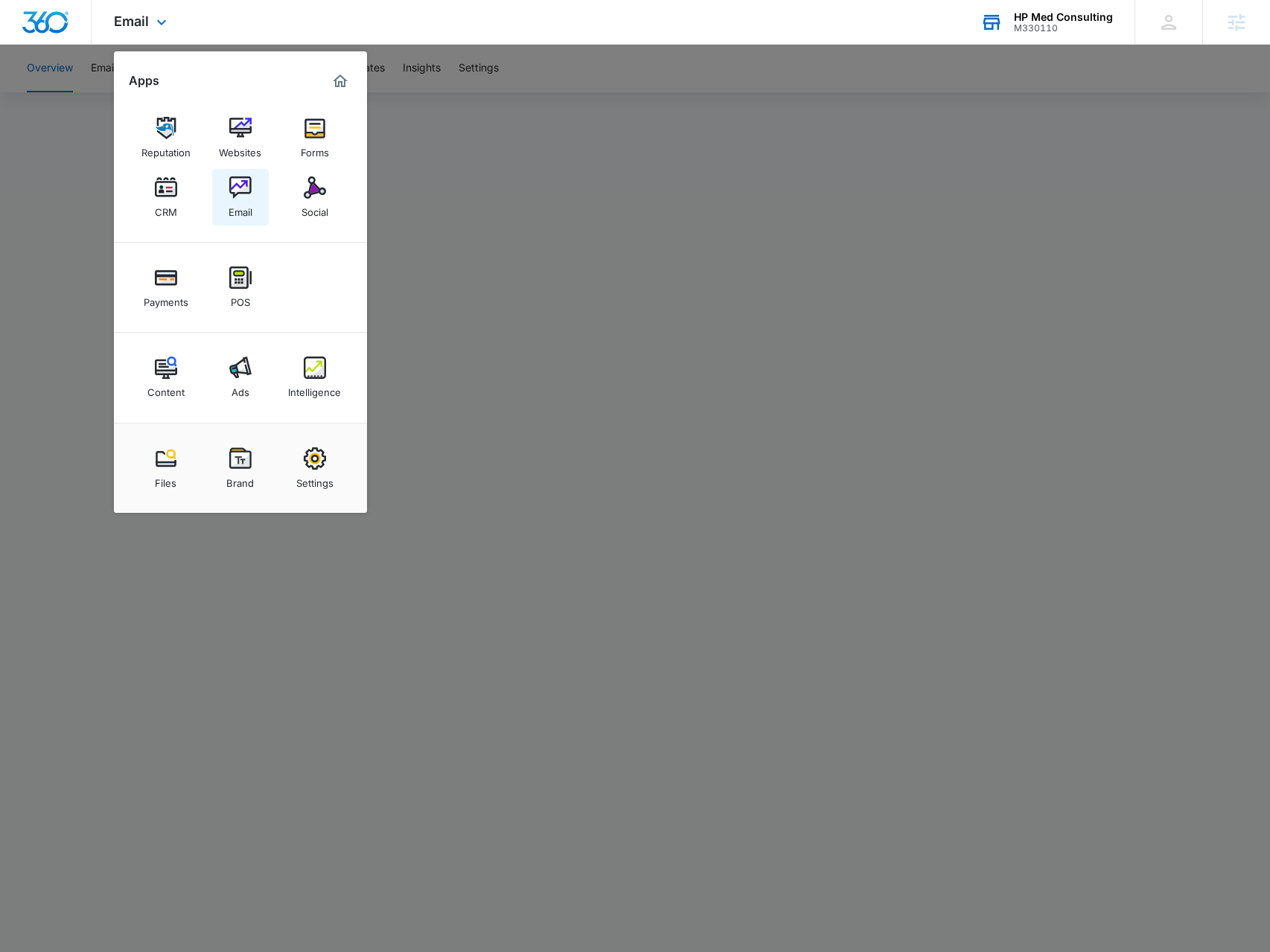
click at [247, 189] on img at bounding box center [240, 187] width 22 height 22
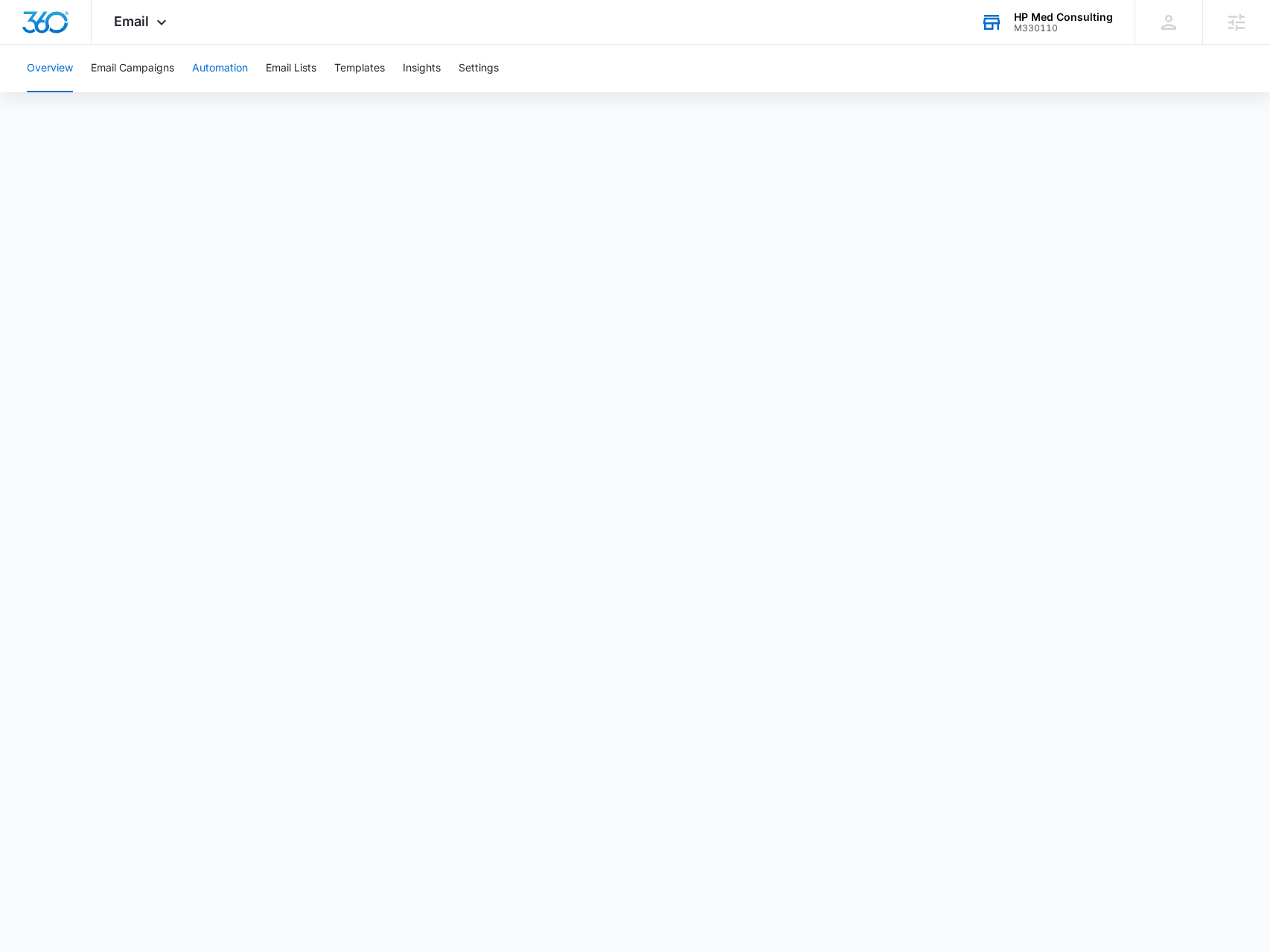
click at [209, 68] on button "Automation" at bounding box center [220, 68] width 56 height 48
drag, startPoint x: 152, startPoint y: 60, endPoint x: 161, endPoint y: 63, distance: 9.5
click at [140, 37] on div "Email Apps Reputation Websites Forms CRM Email Social Payments POS Content Ads …" at bounding box center [142, 22] width 101 height 44
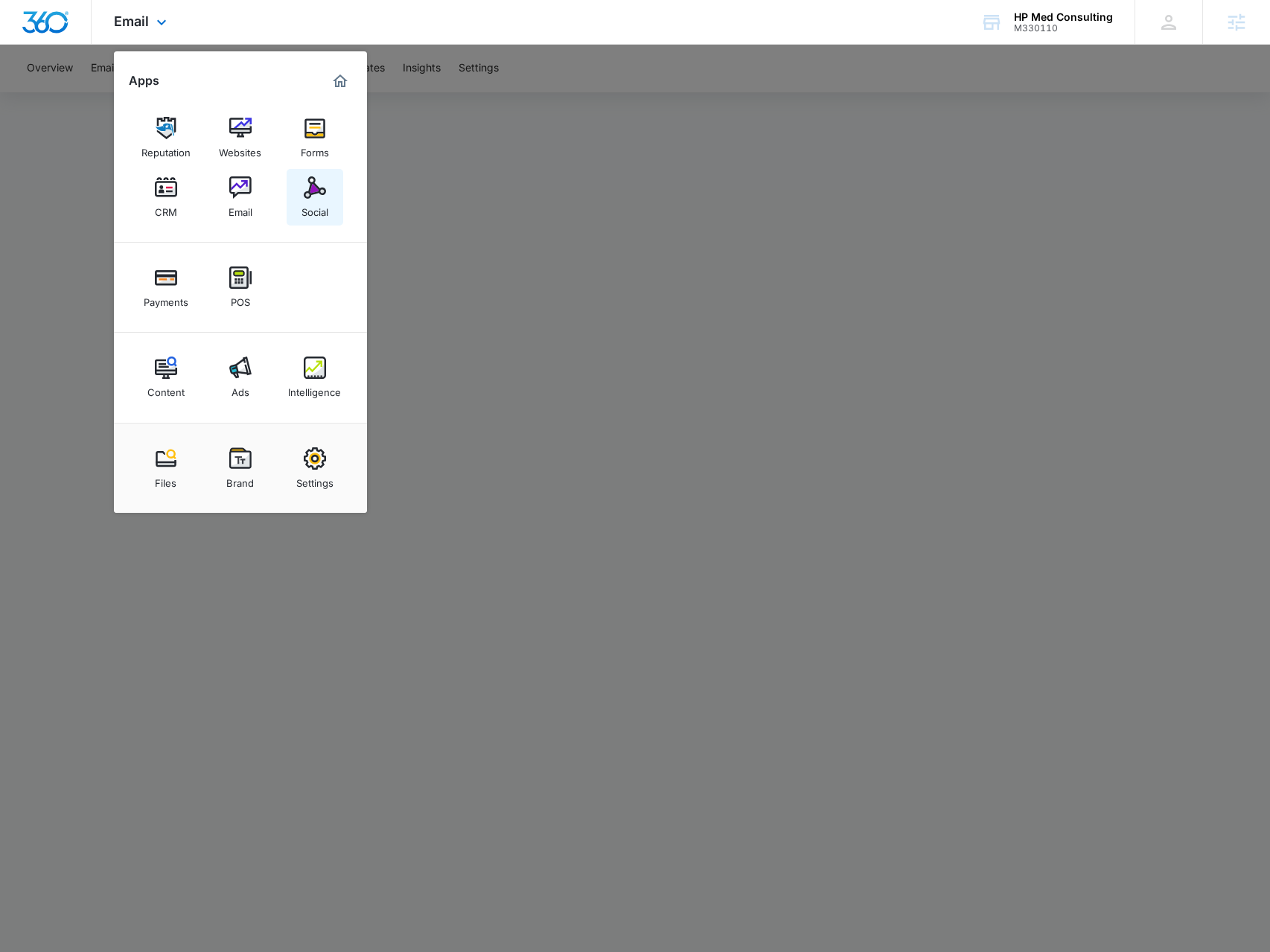
click at [327, 213] on div "Social" at bounding box center [314, 208] width 27 height 20
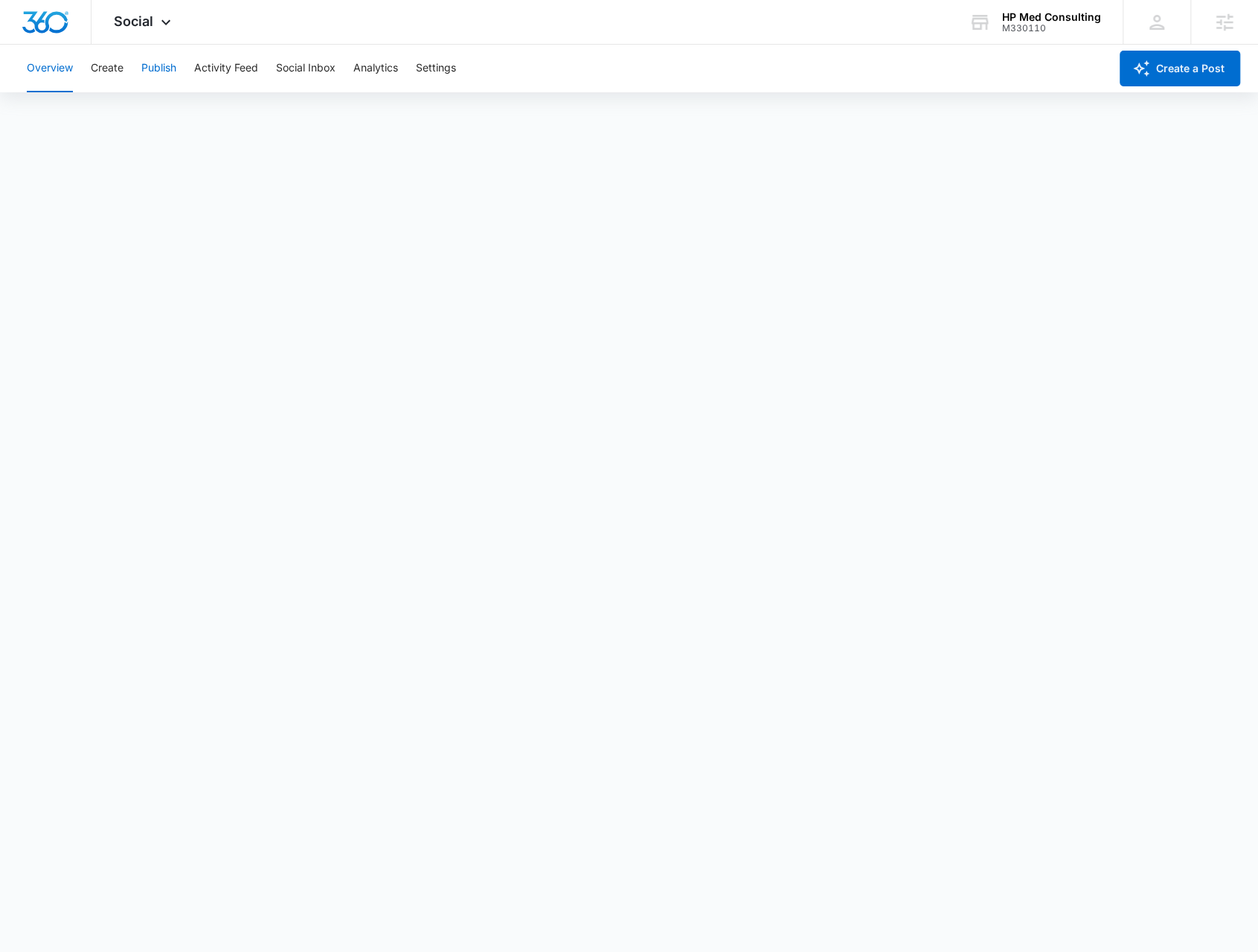
click at [148, 81] on button "Publish" at bounding box center [158, 68] width 35 height 48
drag, startPoint x: 658, startPoint y: 132, endPoint x: 350, endPoint y: 77, distance: 312.9
click at [651, 132] on div "Calendar Schedules" at bounding box center [629, 113] width 1223 height 42
drag, startPoint x: 148, startPoint y: 21, endPoint x: 159, endPoint y: 109, distance: 88.7
click at [146, 21] on span "Social" at bounding box center [134, 21] width 39 height 16
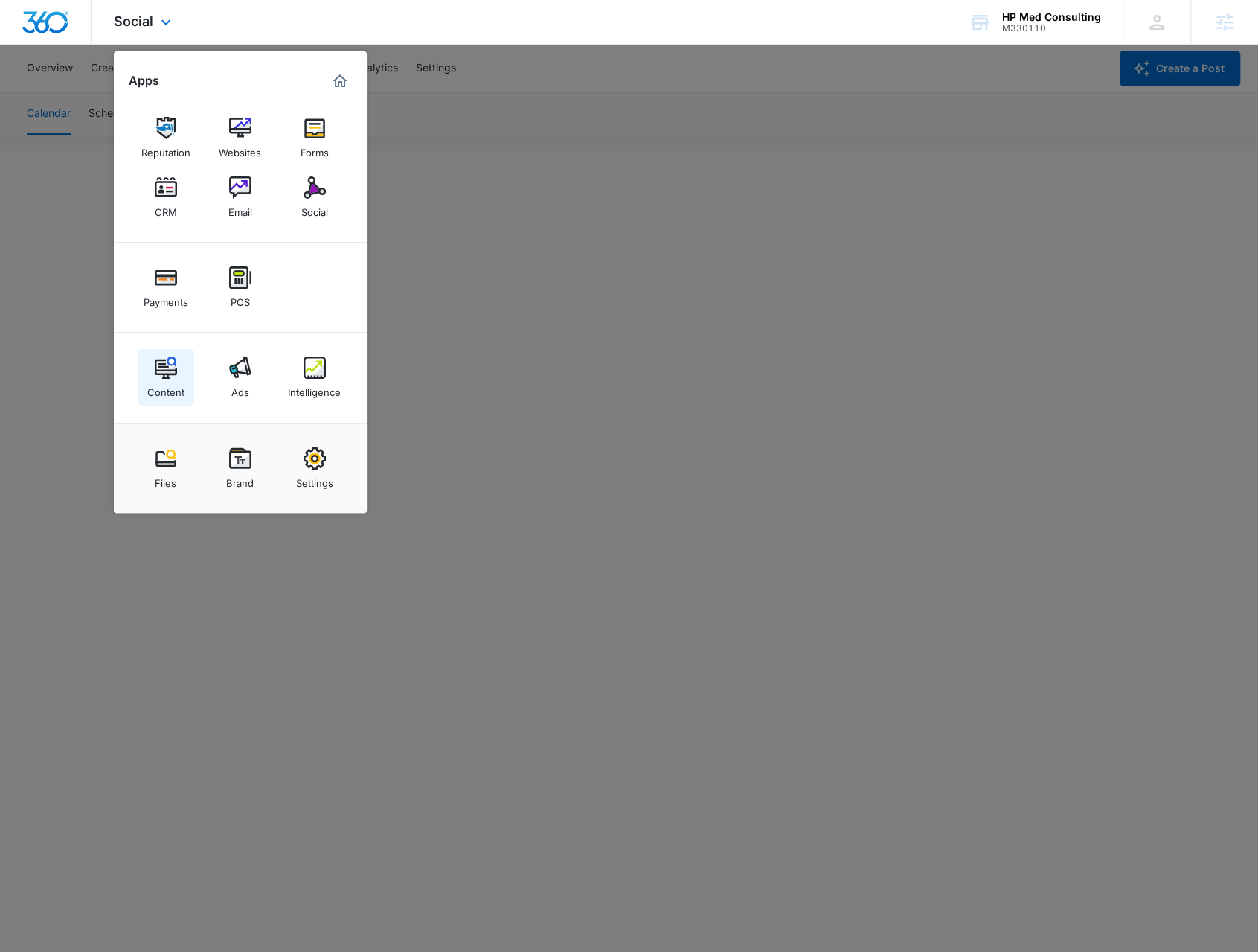
click at [168, 371] on img at bounding box center [166, 367] width 22 height 22
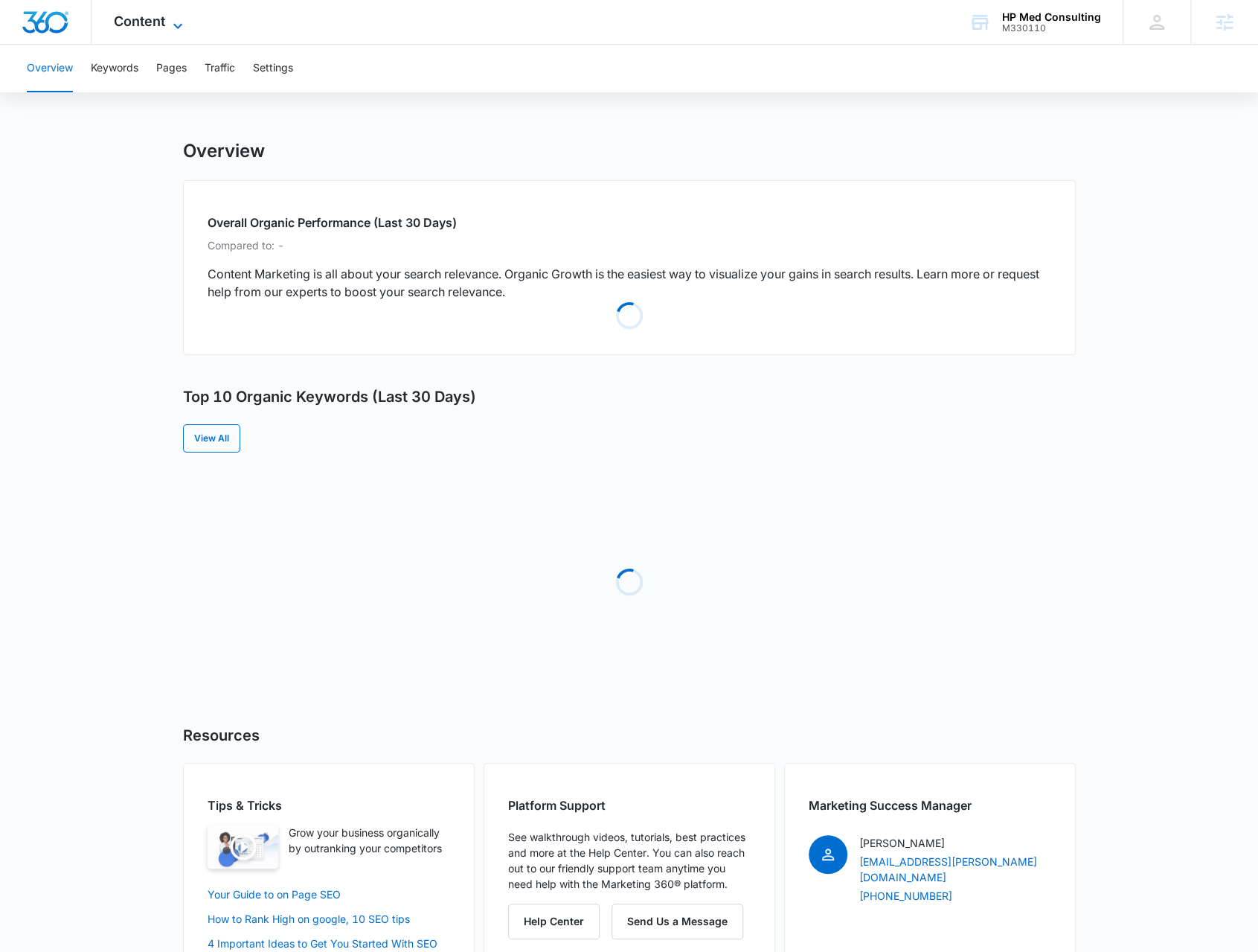
click at [171, 15] on div "Content Apps Reputation Websites Forms CRM Email Social Payments POS Content Ad…" at bounding box center [150, 22] width 117 height 44
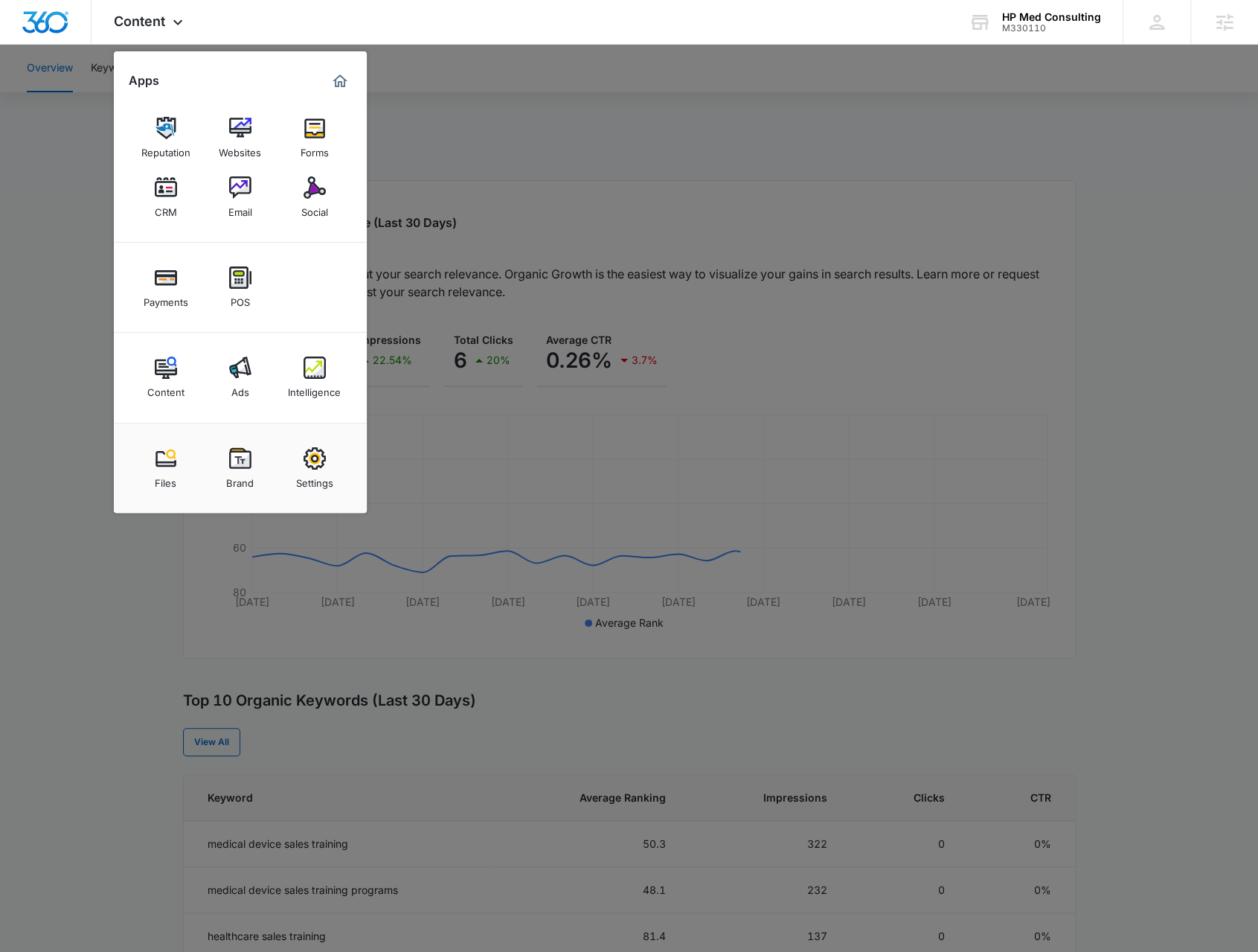
click at [611, 155] on div at bounding box center [629, 476] width 1258 height 952
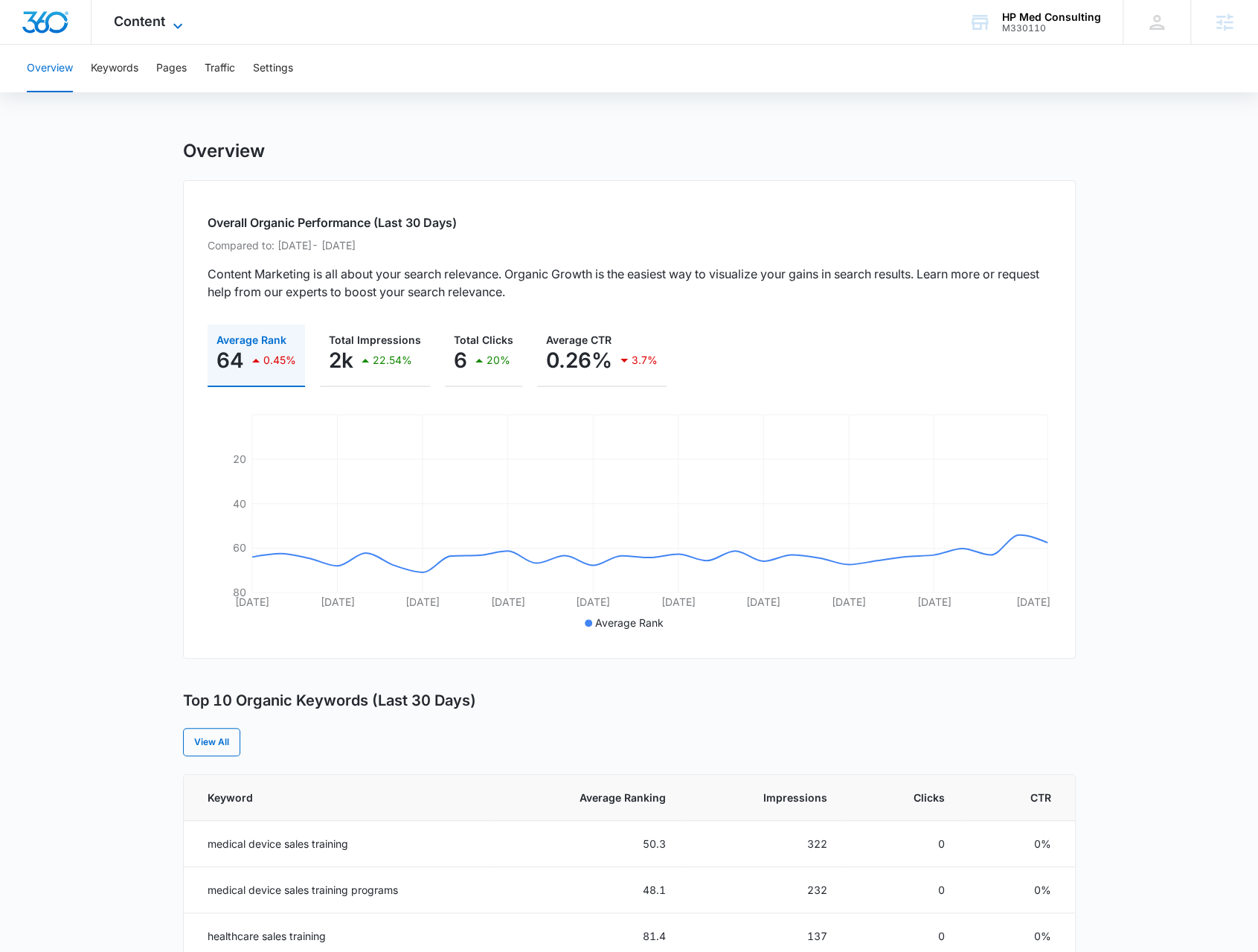
click at [176, 26] on icon at bounding box center [178, 26] width 18 height 18
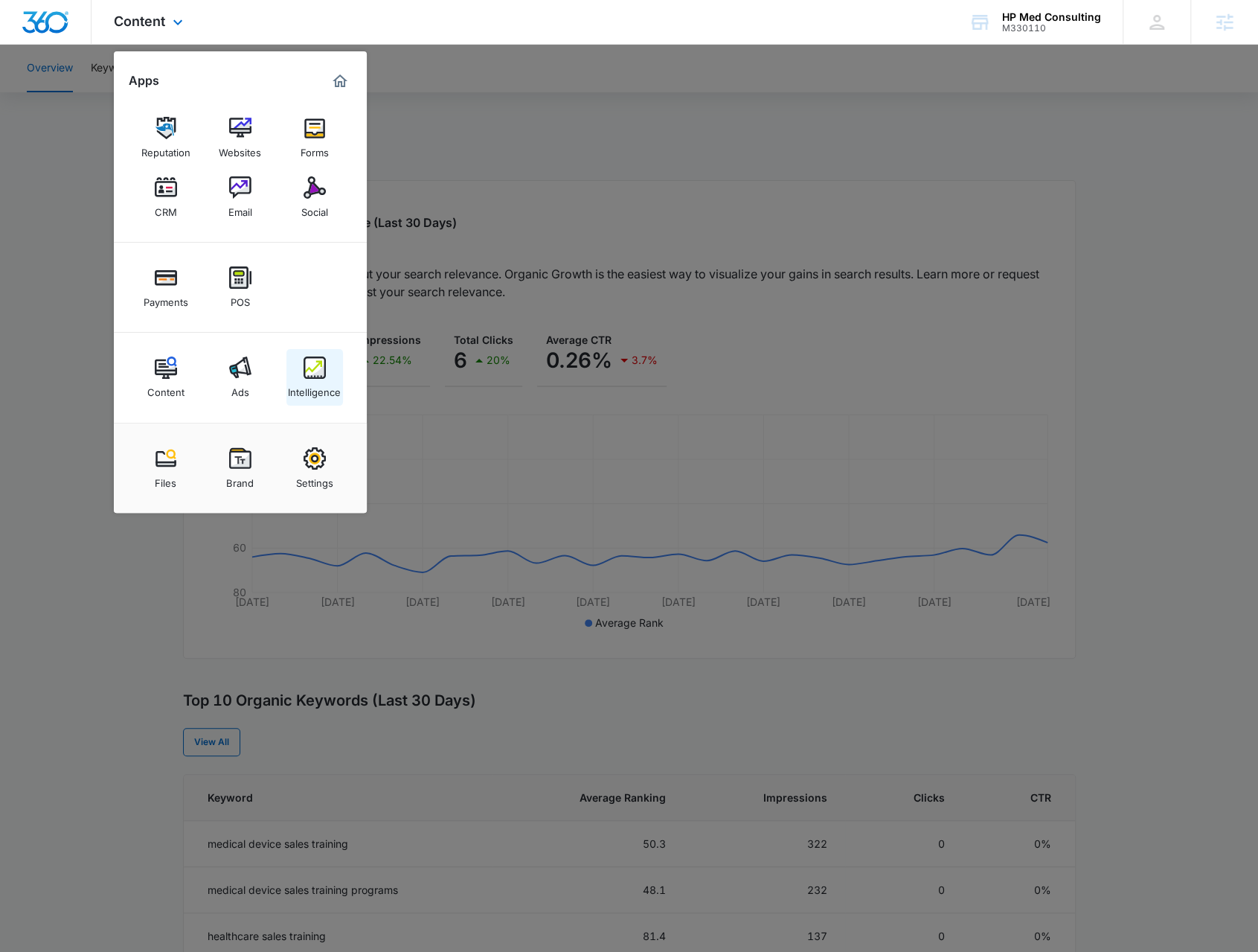
click at [306, 358] on img at bounding box center [314, 367] width 22 height 22
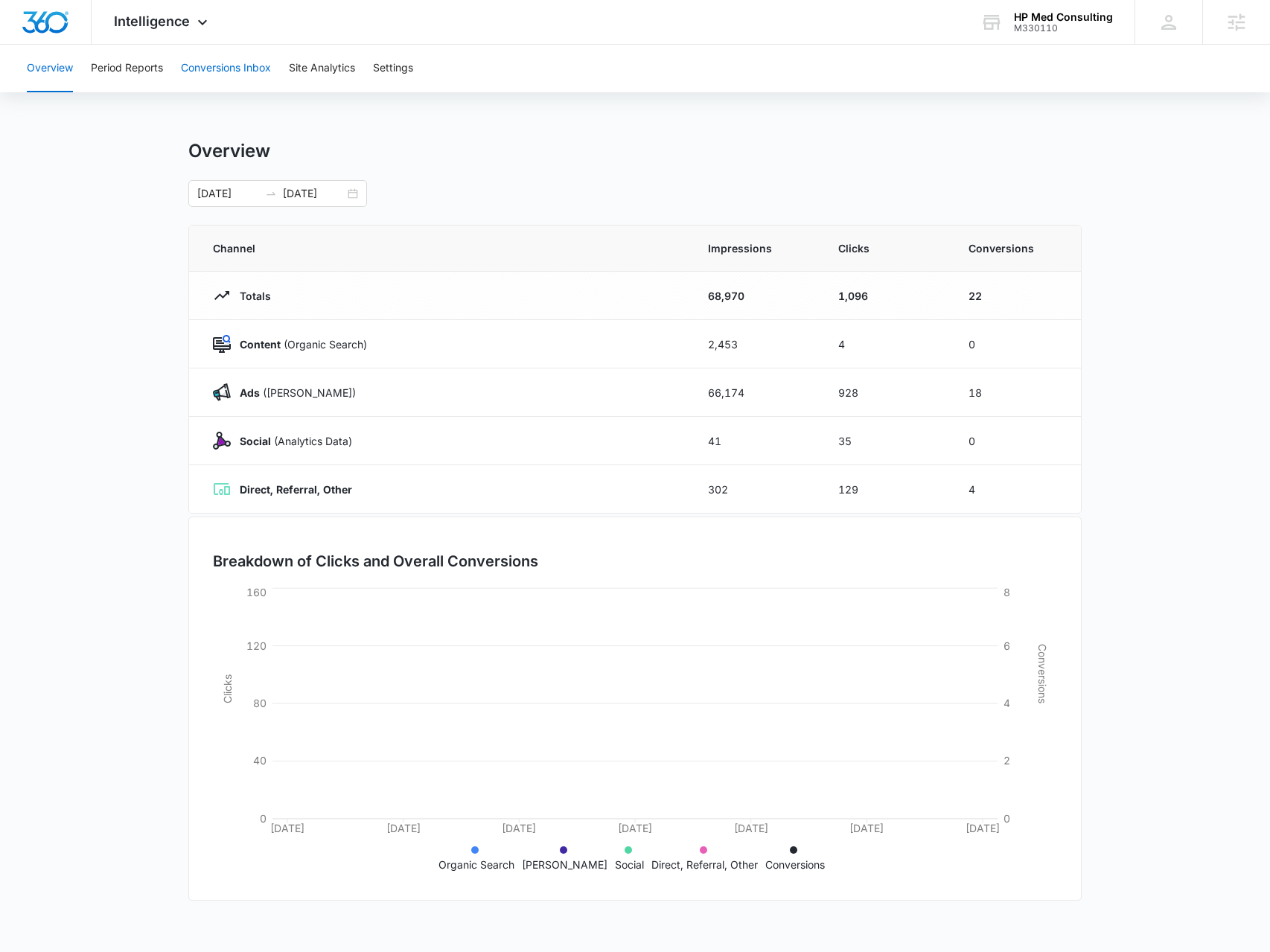
click at [218, 71] on button "Conversions Inbox" at bounding box center [226, 68] width 90 height 48
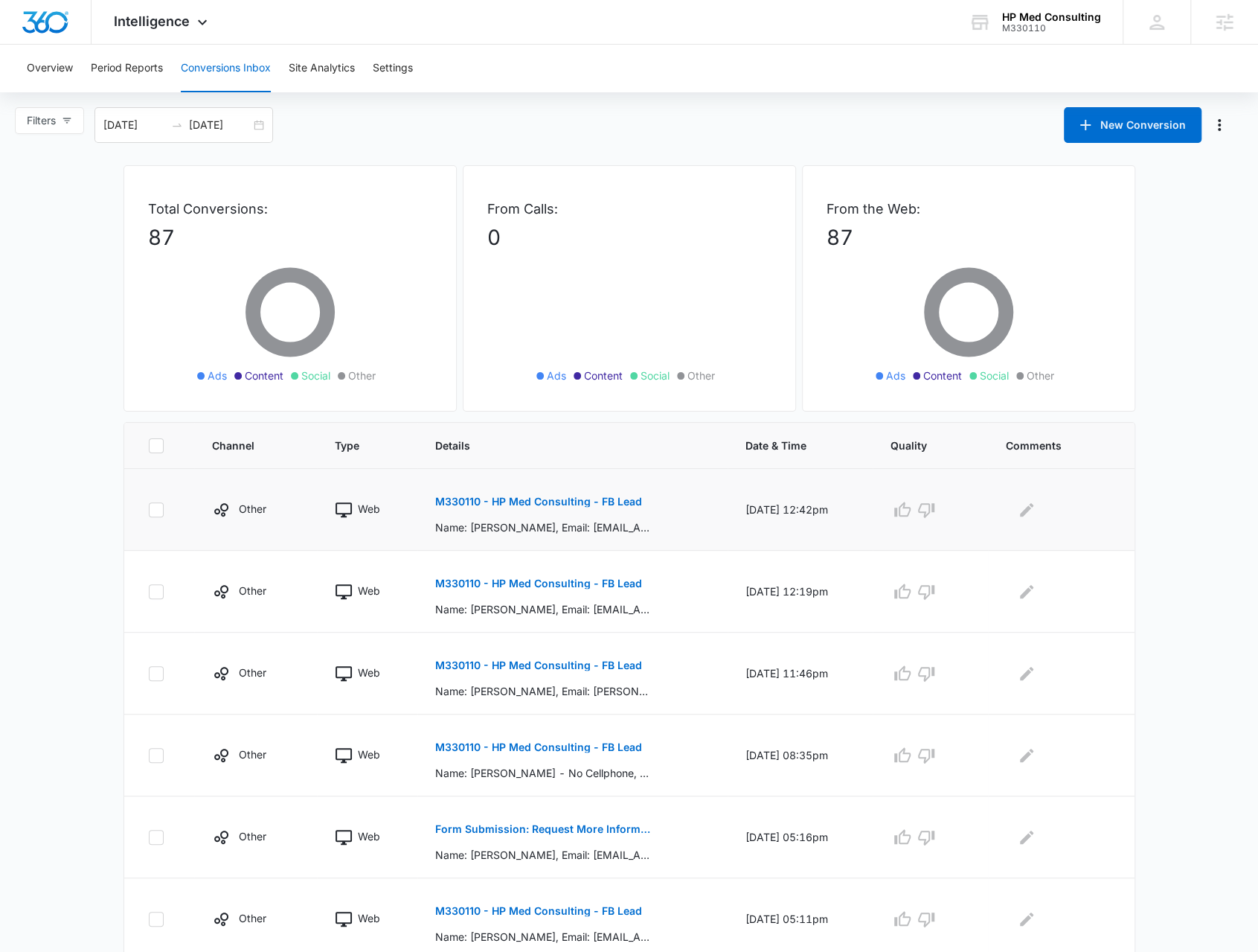
click at [530, 506] on button "M330110 - HP Med Consulting - FB Lead" at bounding box center [538, 501] width 207 height 36
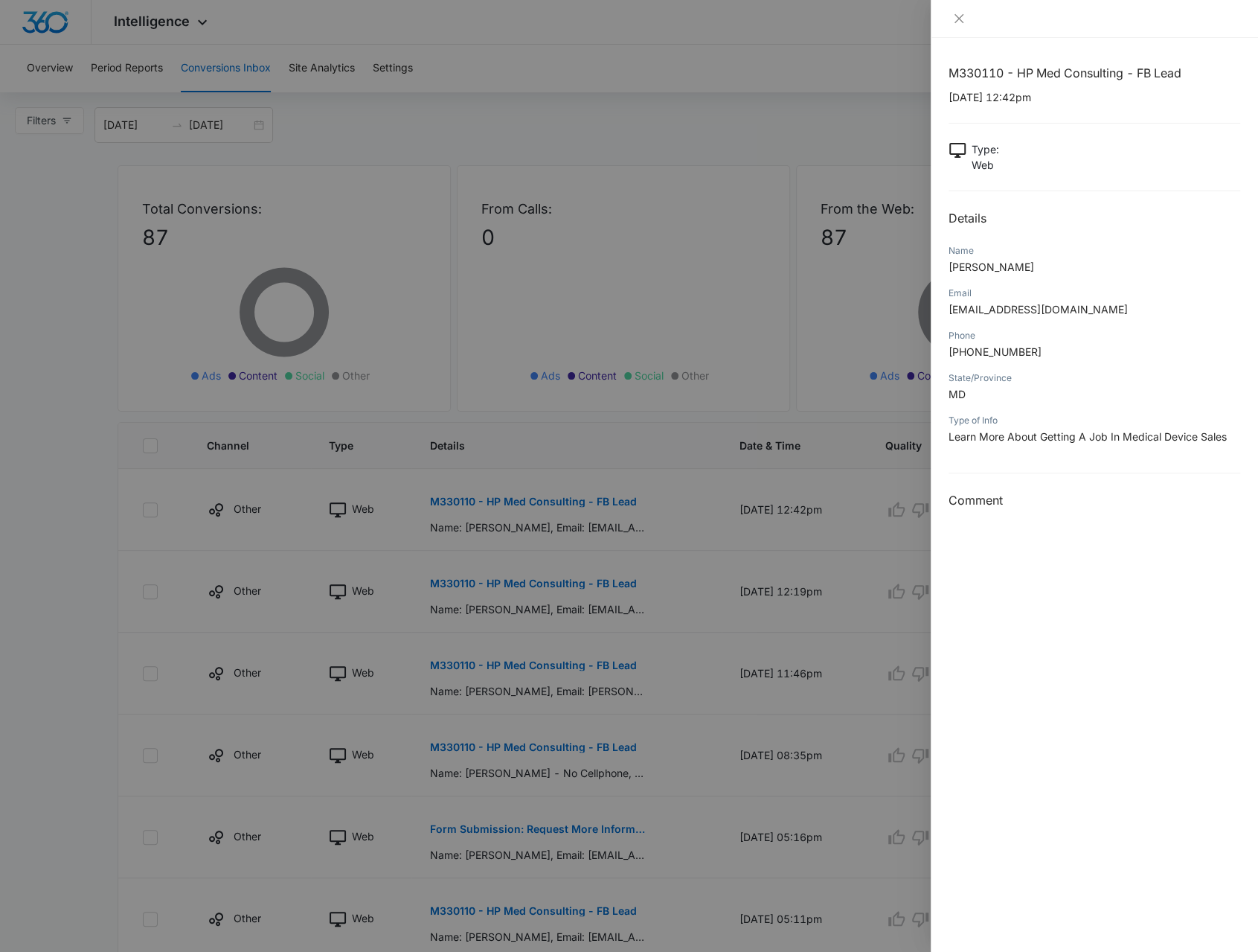
click at [545, 703] on div at bounding box center [629, 476] width 1258 height 952
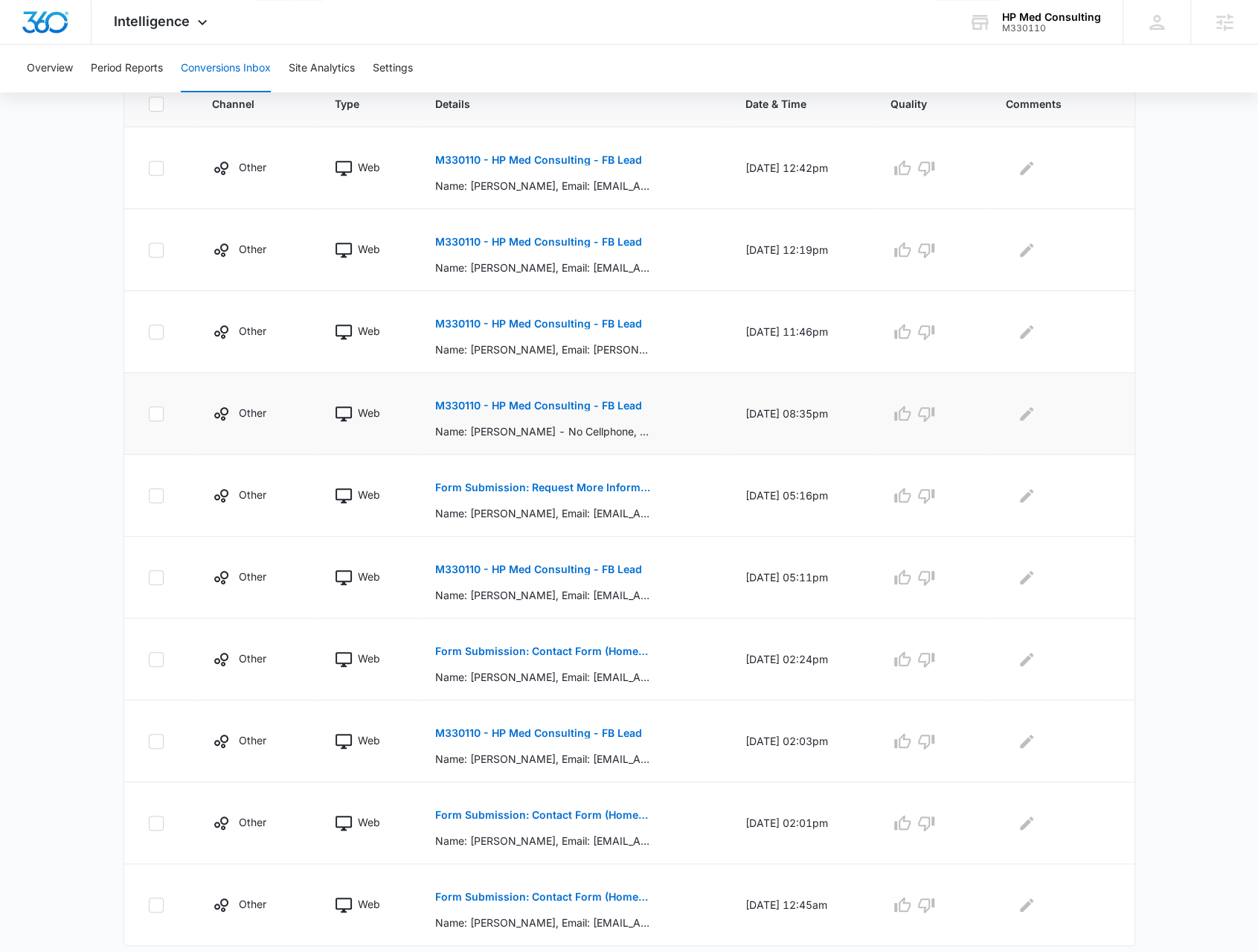
scroll to position [372, 0]
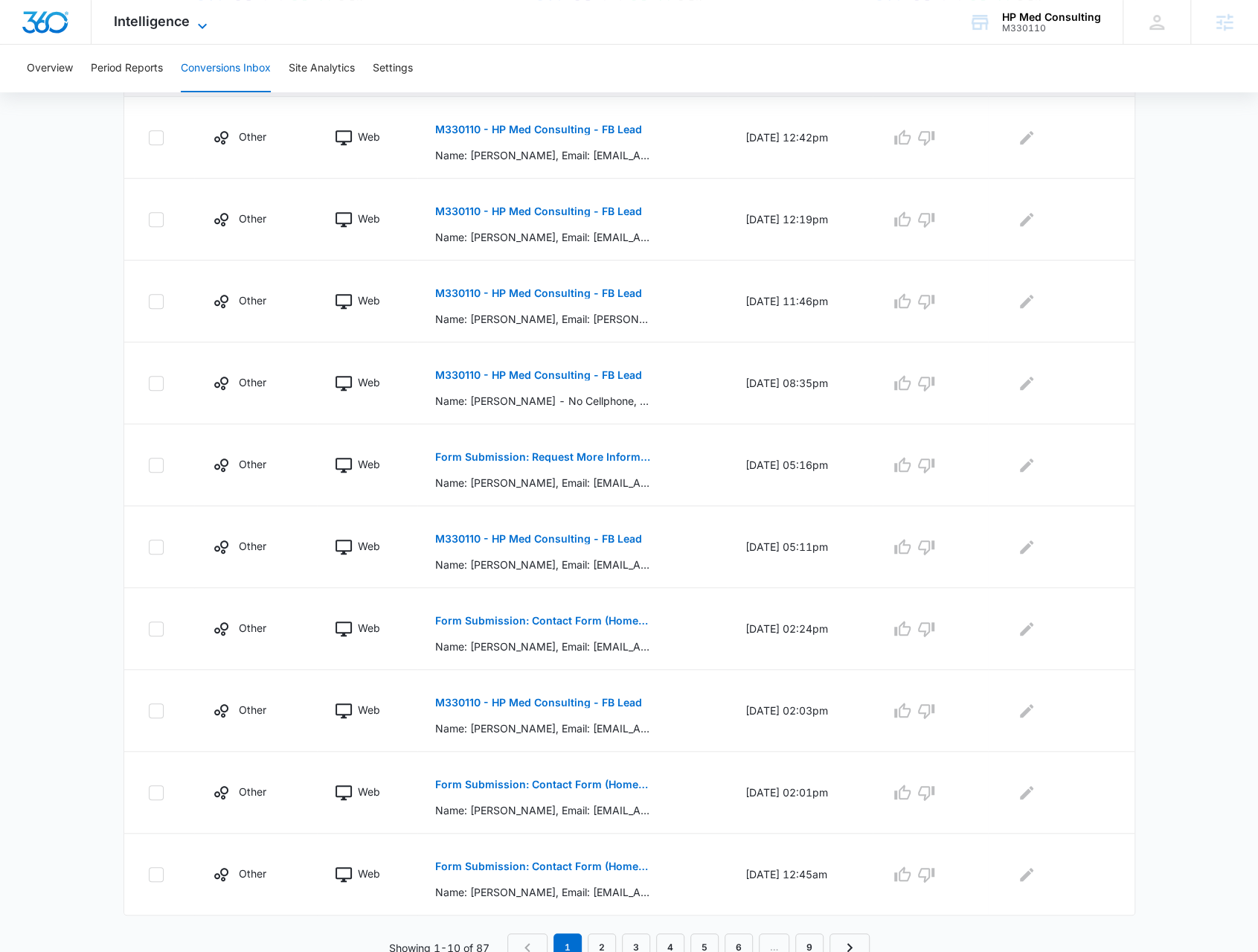
click at [188, 14] on span "Intelligence" at bounding box center [152, 21] width 75 height 16
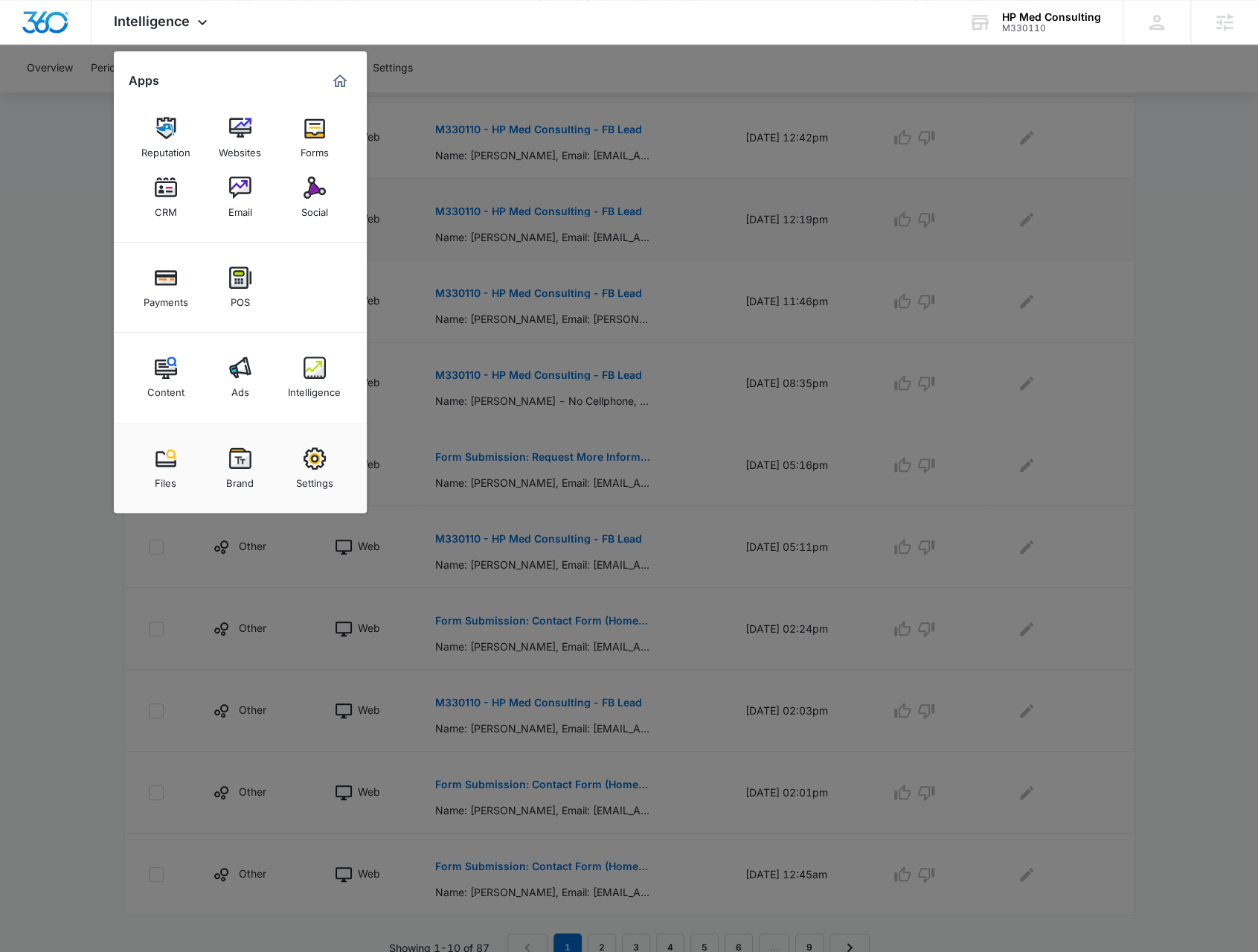
click at [318, 199] on div "Social" at bounding box center [314, 208] width 27 height 20
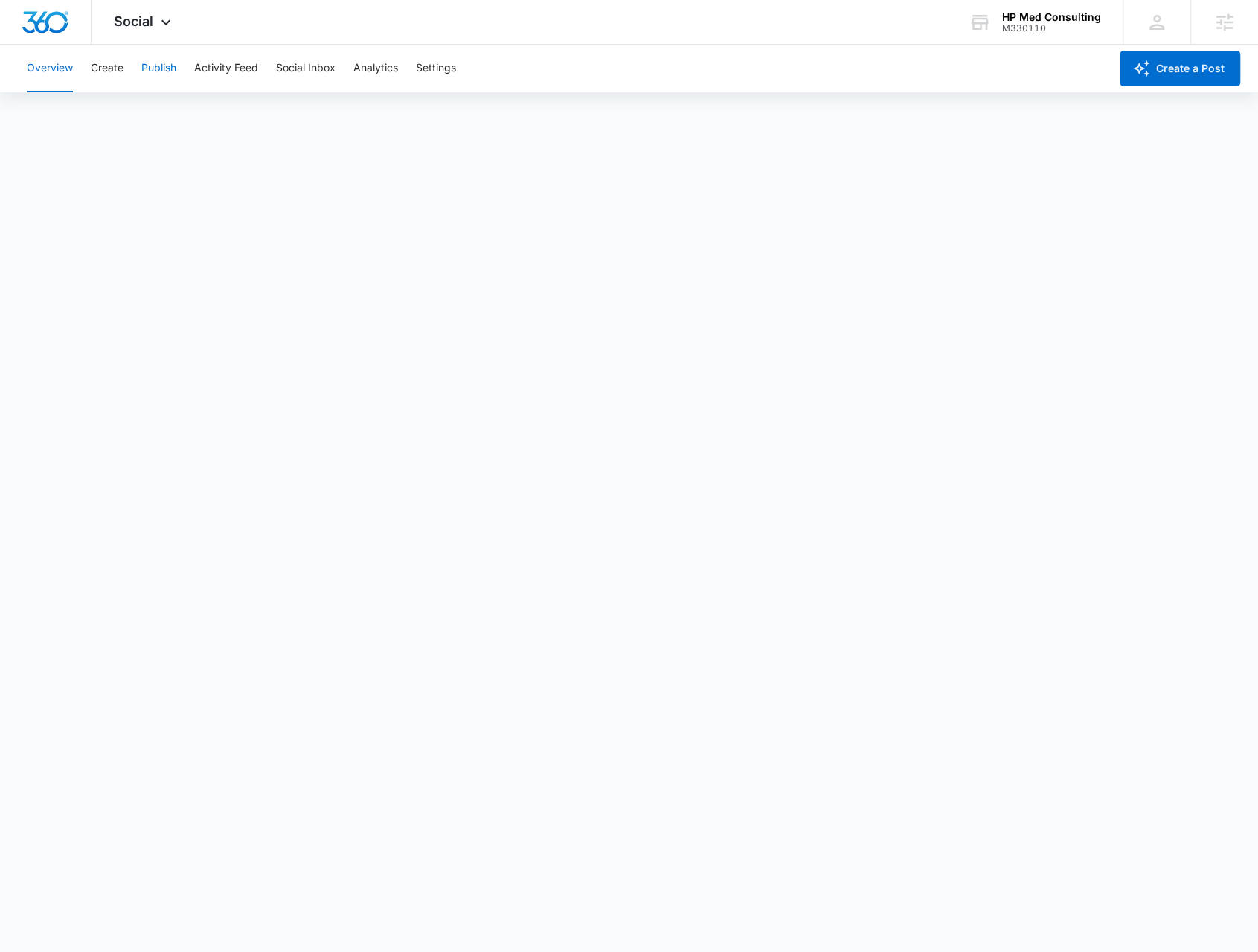
click at [173, 68] on button "Publish" at bounding box center [158, 68] width 35 height 48
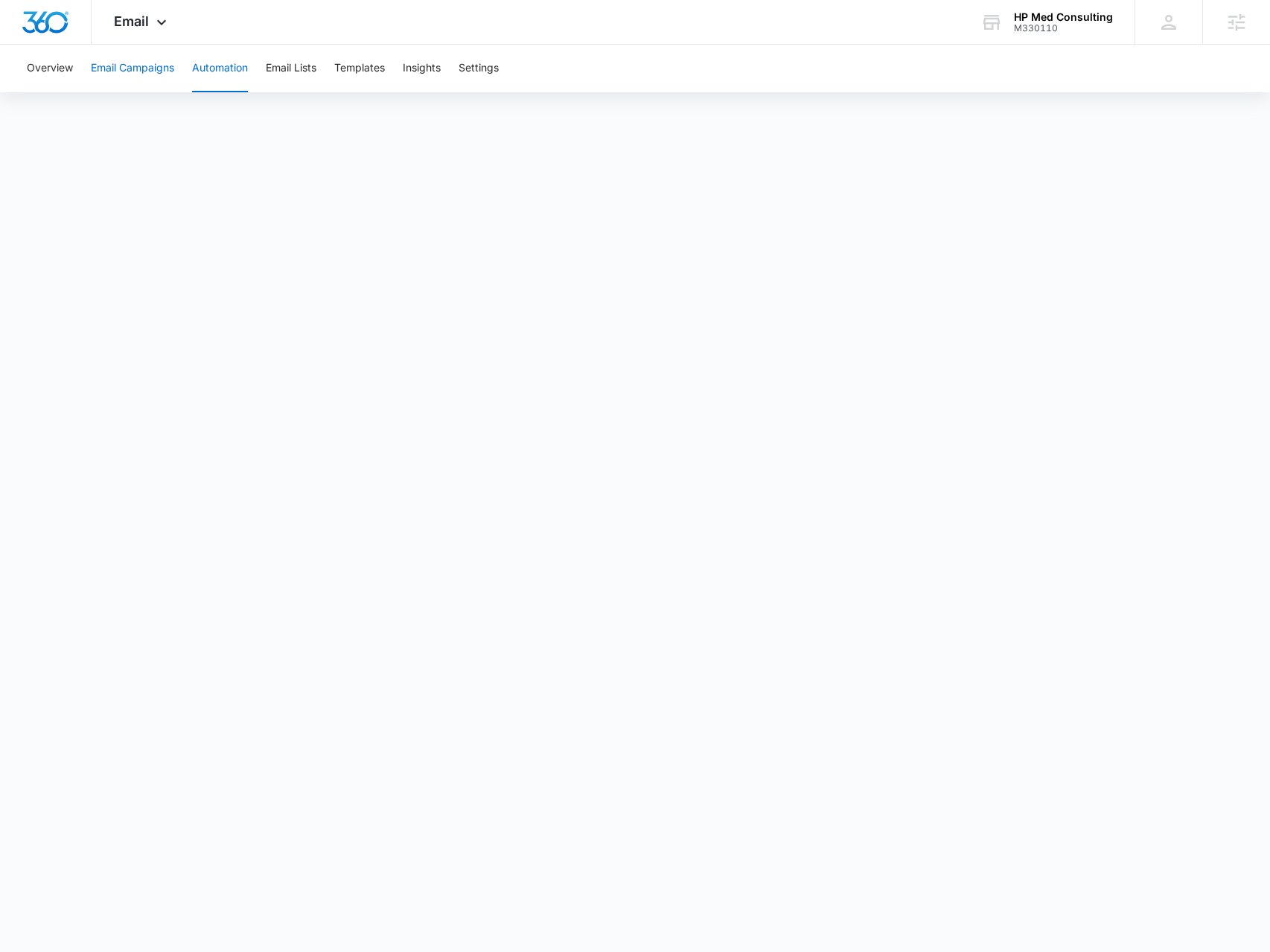
click at [159, 76] on button "Email Campaigns" at bounding box center [133, 68] width 84 height 48
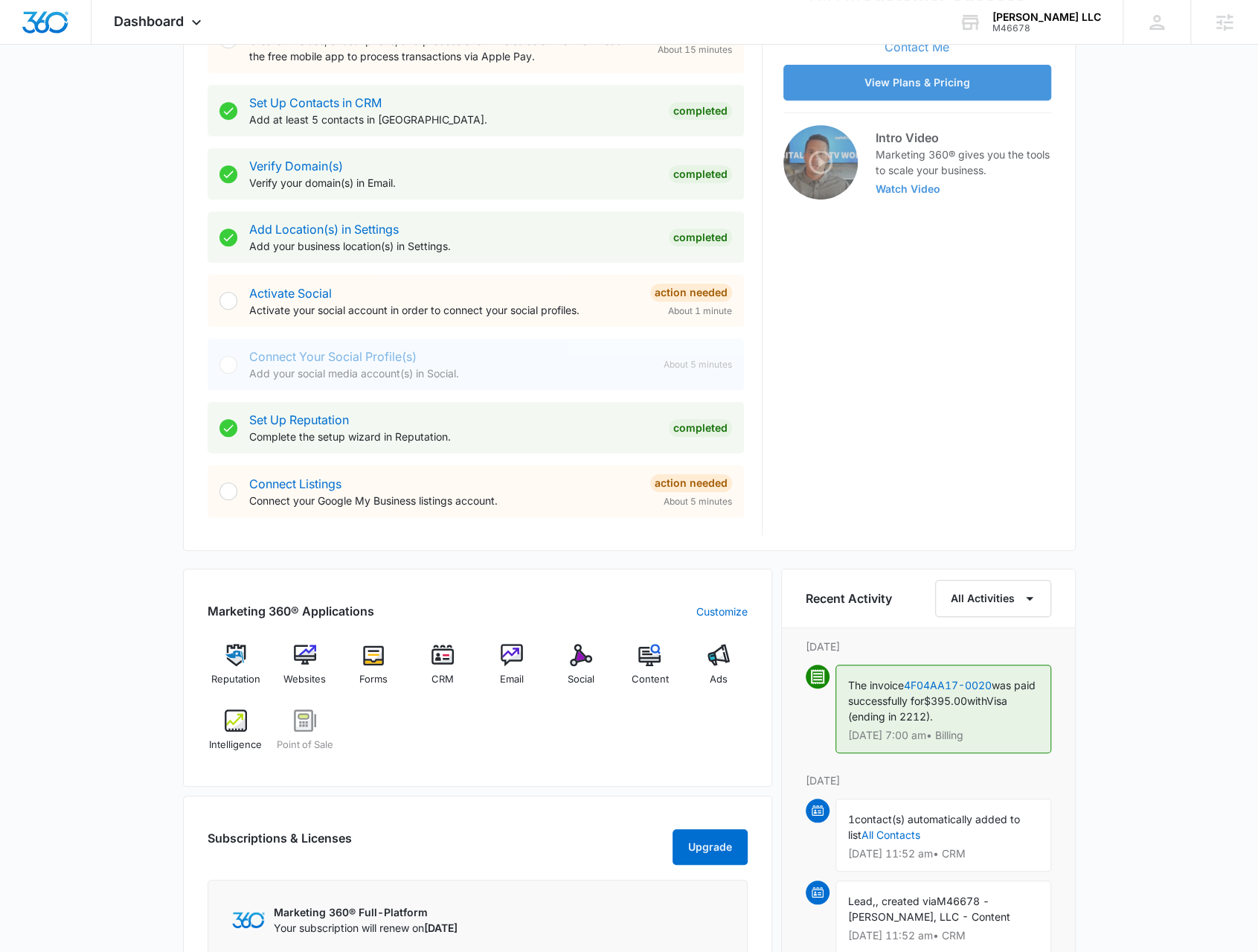
scroll to position [521, 0]
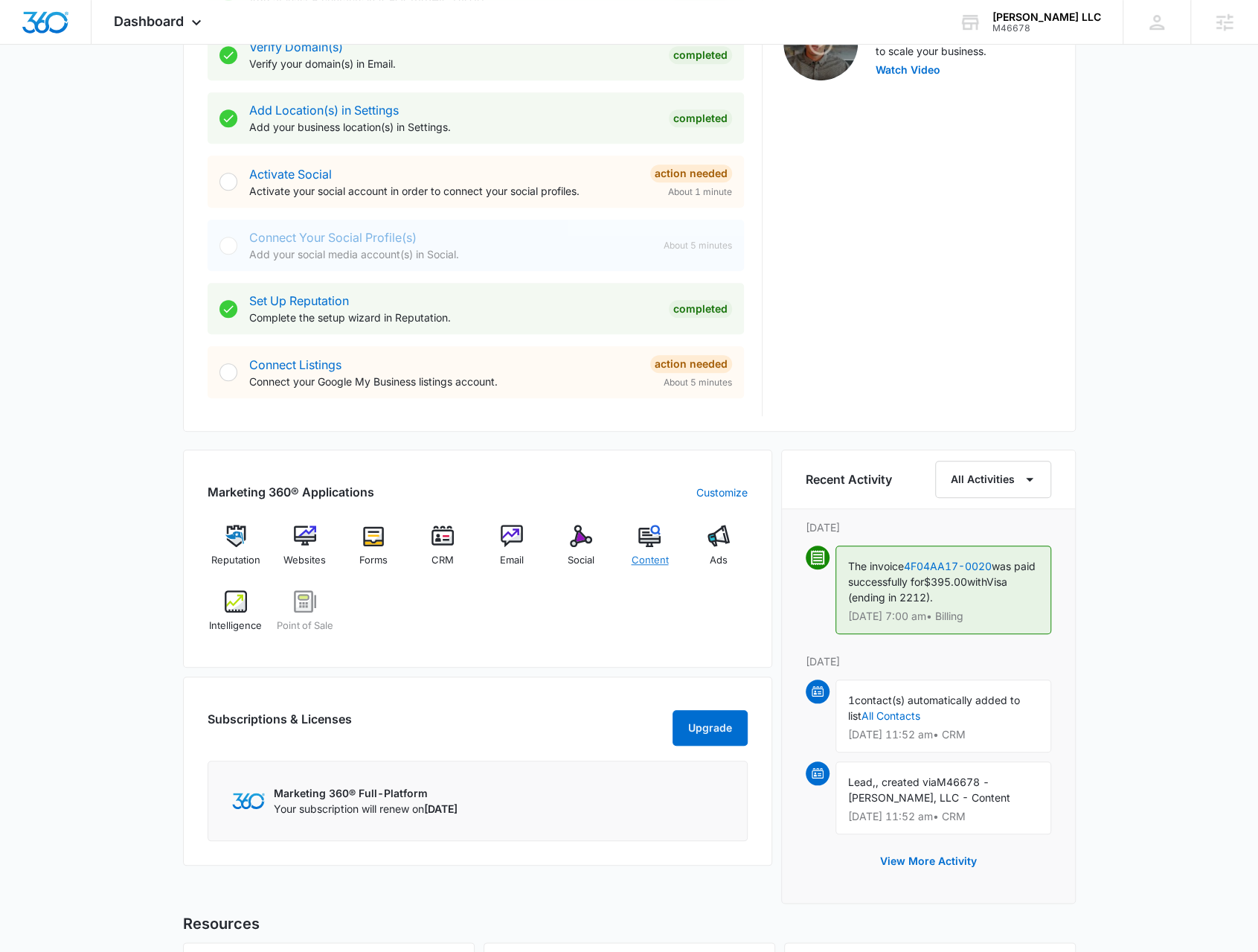
click at [644, 541] on img at bounding box center [649, 535] width 22 height 22
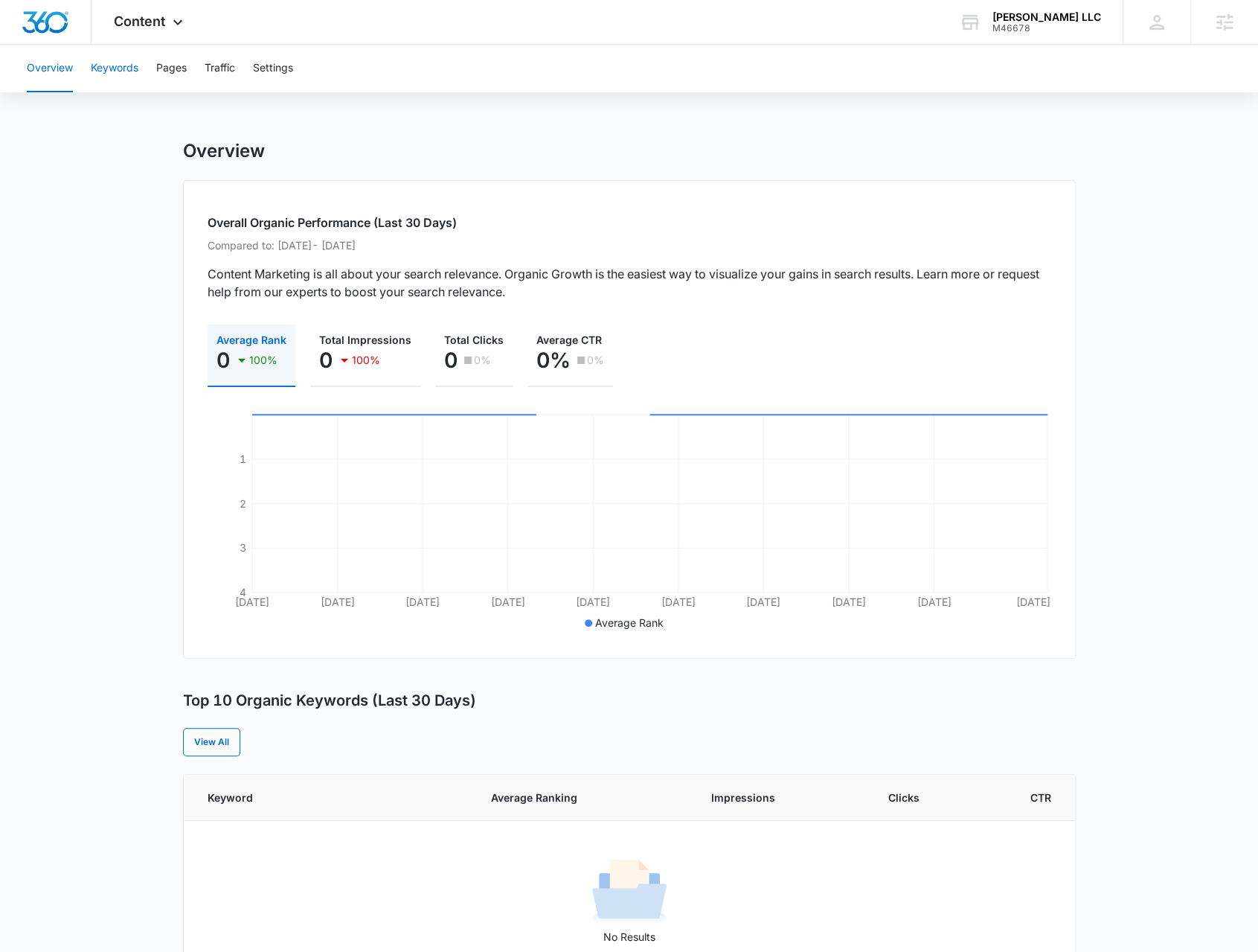
click at [117, 92] on button "Keywords" at bounding box center [115, 68] width 48 height 48
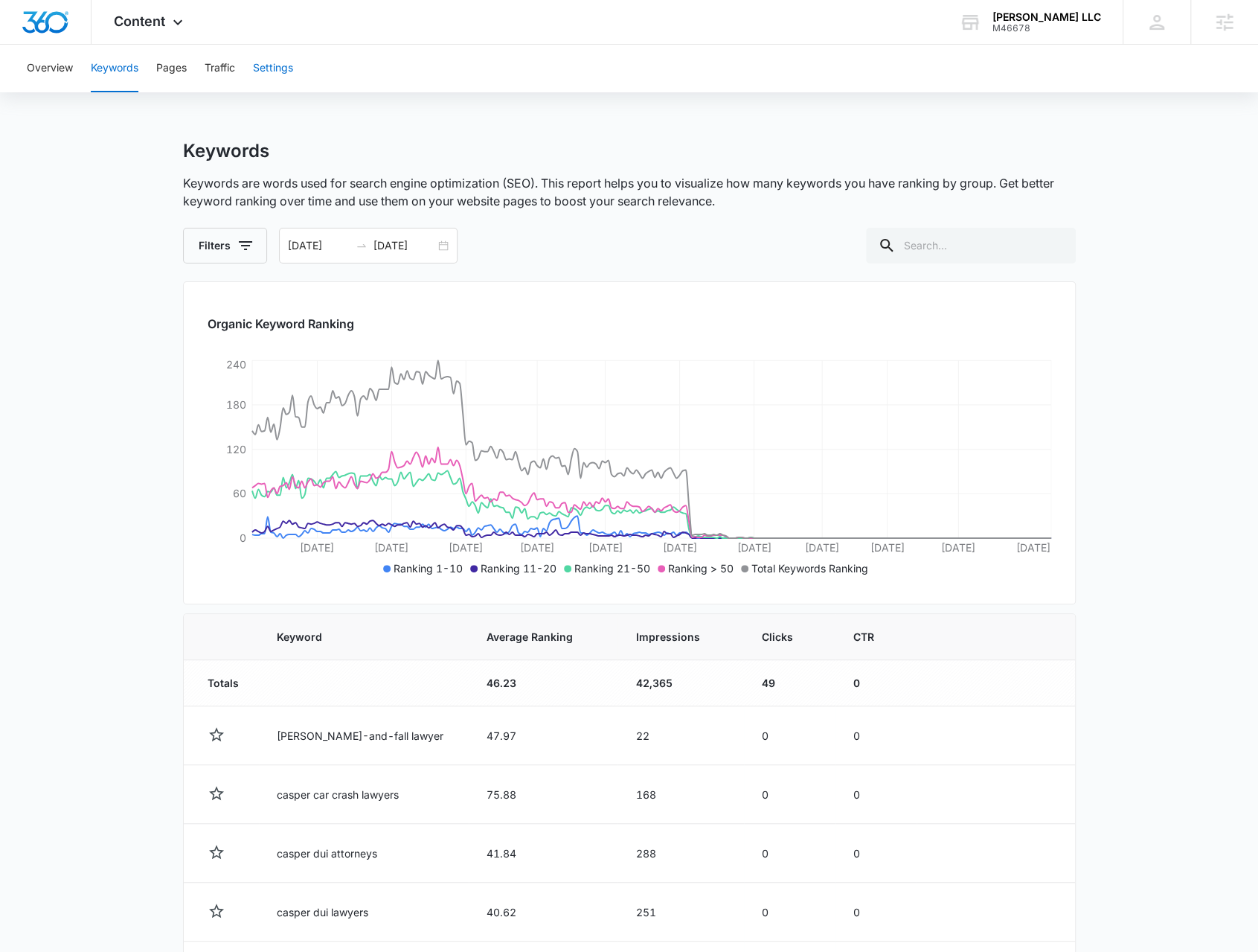
click at [273, 72] on button "Settings" at bounding box center [272, 68] width 40 height 48
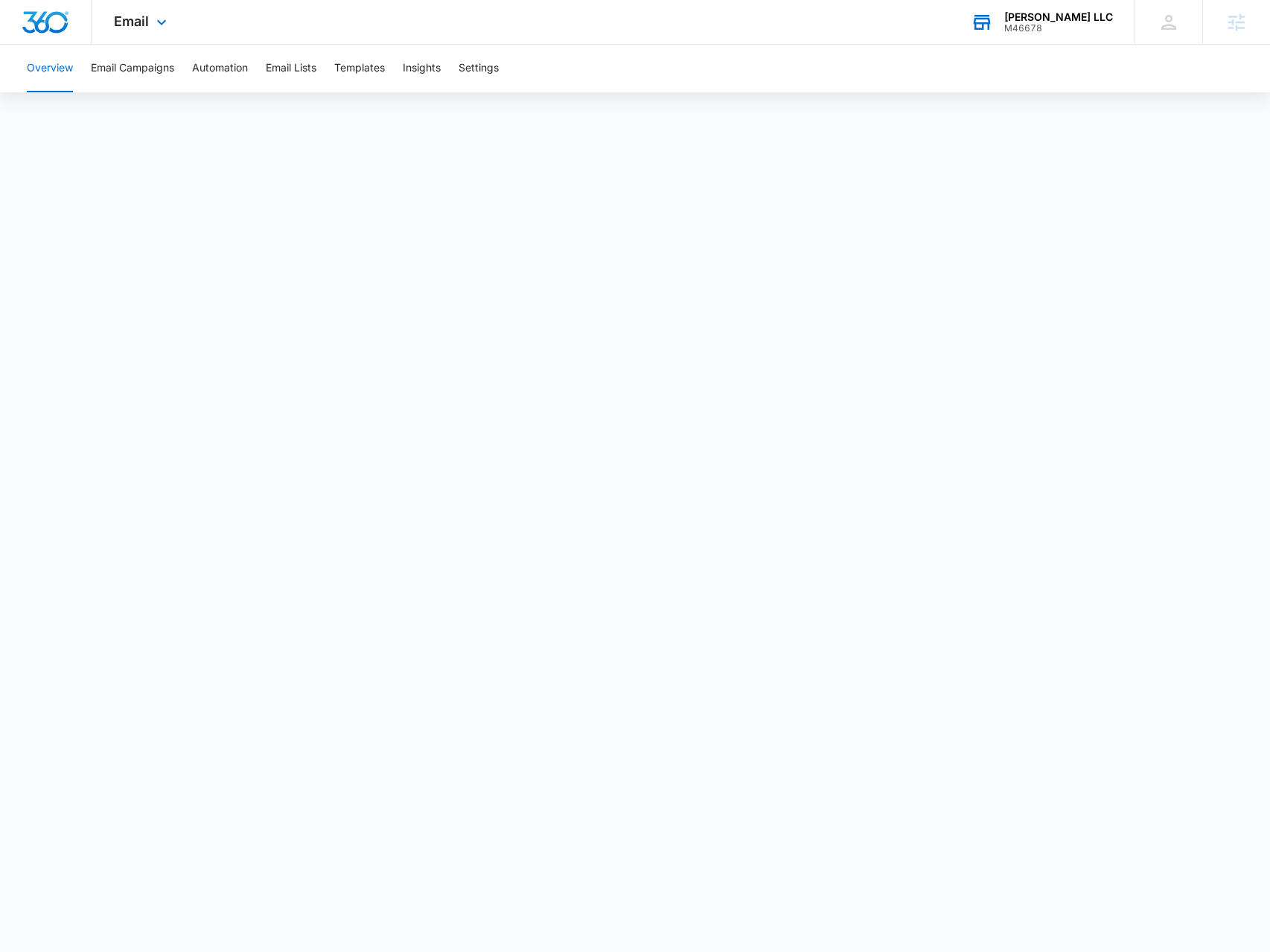
click at [1058, 42] on div "[PERSON_NAME] LLC M46678 Your Accounts View All" at bounding box center [1041, 22] width 186 height 44
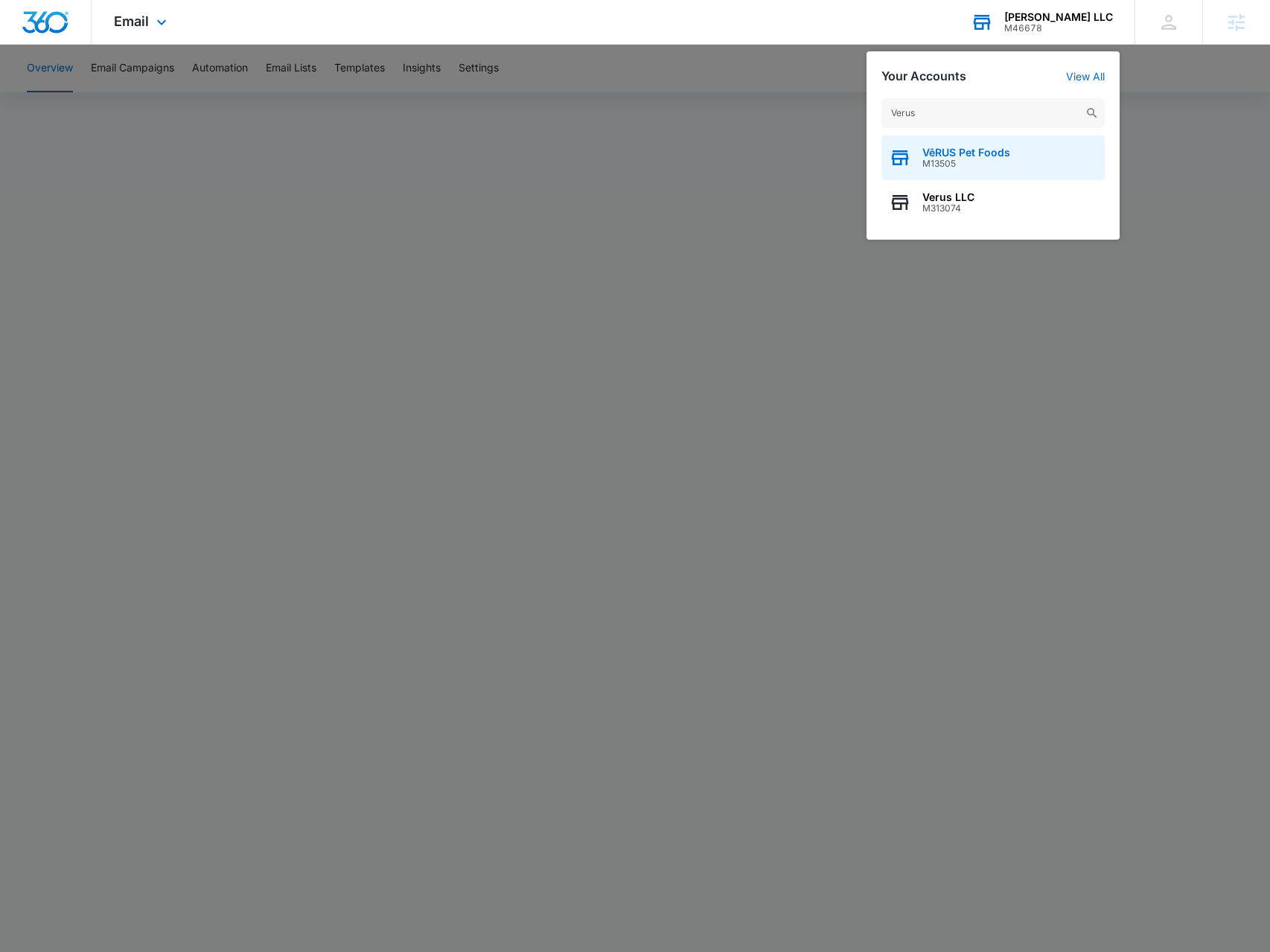
type input "Verus"
click at [996, 155] on span "VēRUS Pet Foods" at bounding box center [966, 153] width 88 height 12
